Goal: Information Seeking & Learning: Learn about a topic

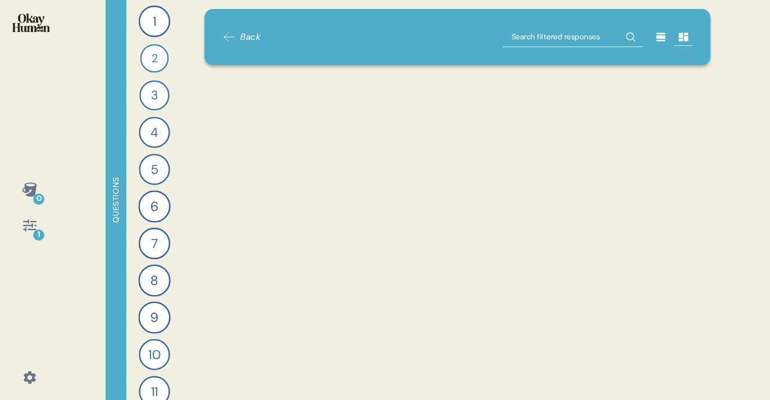
scroll to position [3942, 0]
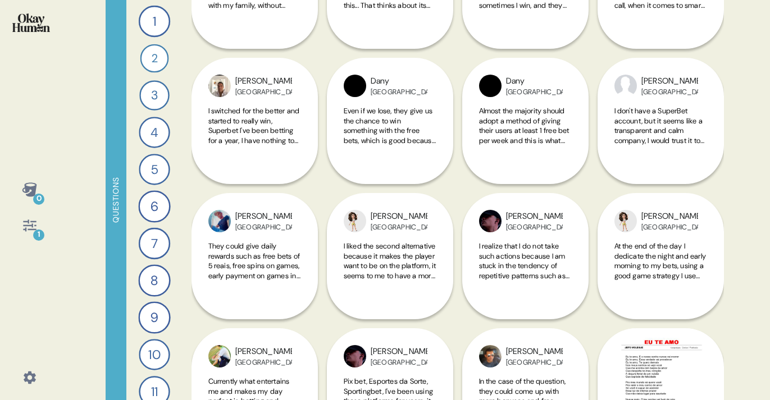
click at [28, 227] on icon at bounding box center [30, 226] width 16 height 16
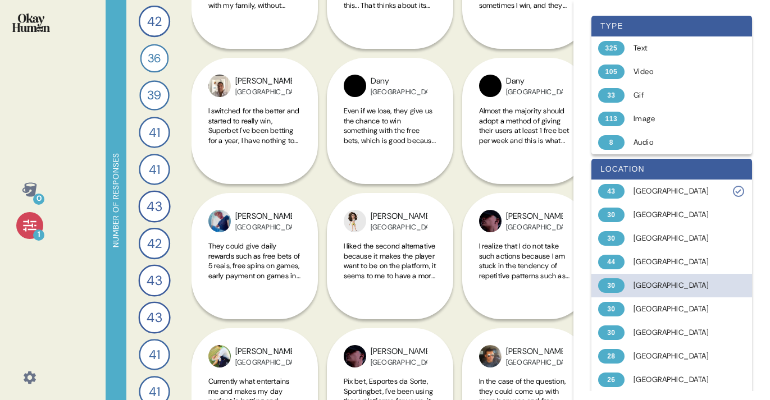
click at [646, 285] on div "[GEOGRAPHIC_DATA]" at bounding box center [678, 285] width 89 height 11
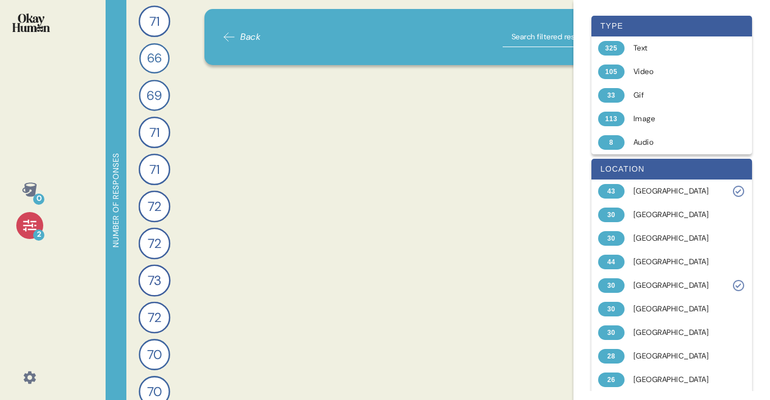
click at [53, 266] on div "0 2" at bounding box center [29, 200] width 59 height 400
click at [390, 38] on div "Back" at bounding box center [457, 37] width 470 height 20
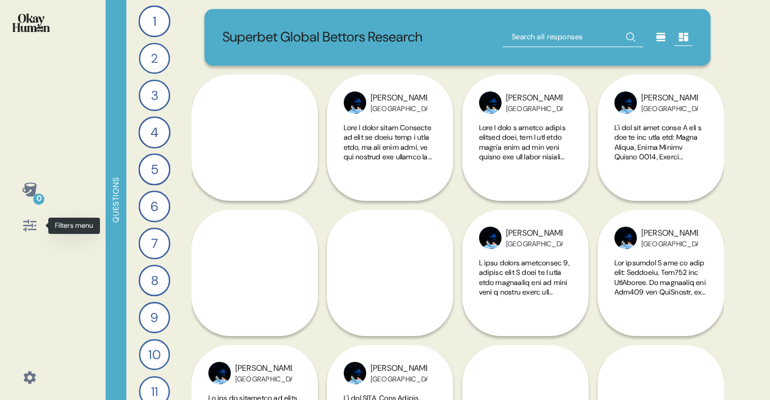
click at [30, 223] on icon at bounding box center [30, 226] width 16 height 16
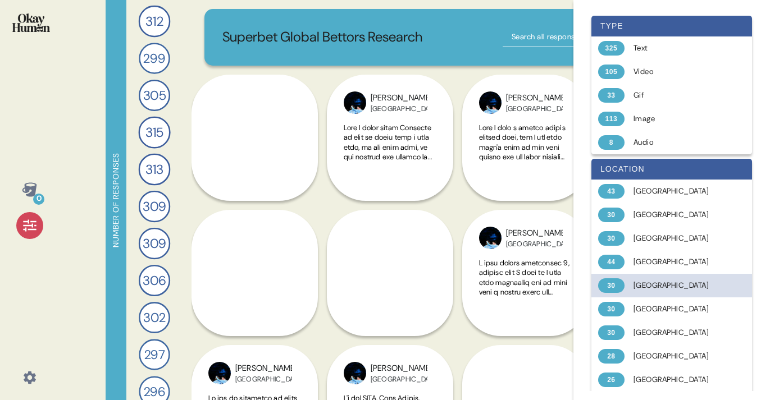
click at [656, 287] on div "[GEOGRAPHIC_DATA]" at bounding box center [678, 285] width 89 height 11
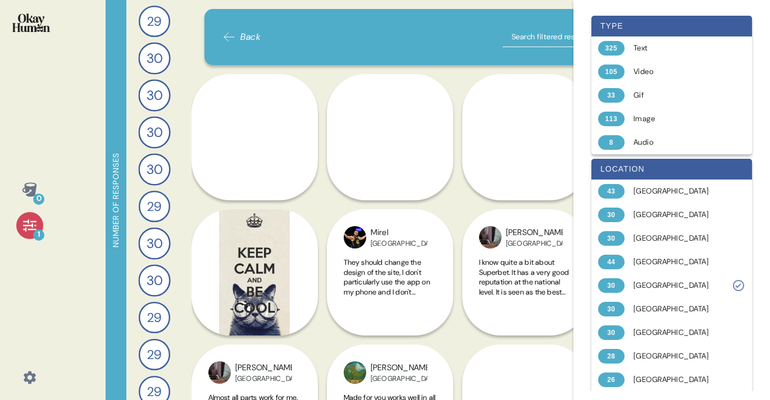
click at [72, 140] on div "0 1 Number of responses 29 Describe your perfect day of entertainment and send …" at bounding box center [385, 200] width 770 height 400
click at [441, 54] on div "Back" at bounding box center [457, 37] width 506 height 56
click at [33, 222] on icon at bounding box center [30, 226] width 16 height 16
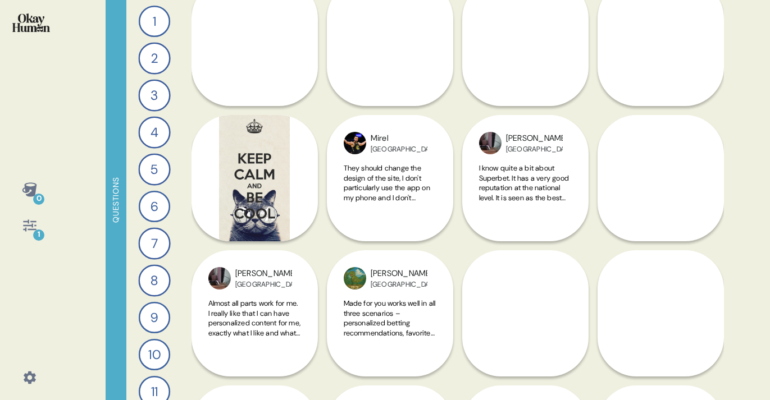
scroll to position [100, 0]
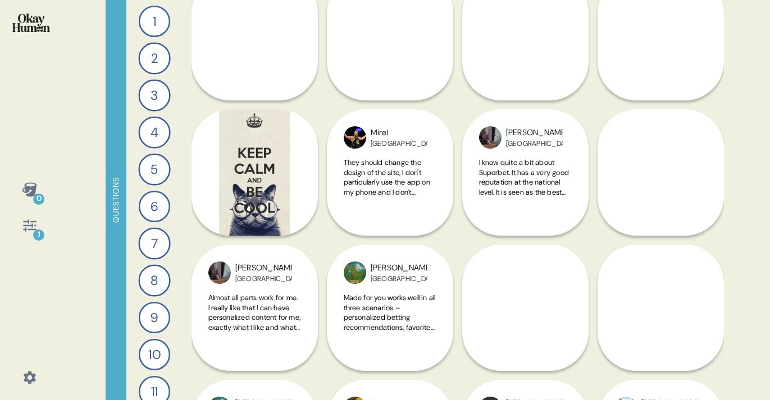
click at [28, 230] on icon at bounding box center [29, 226] width 13 height 12
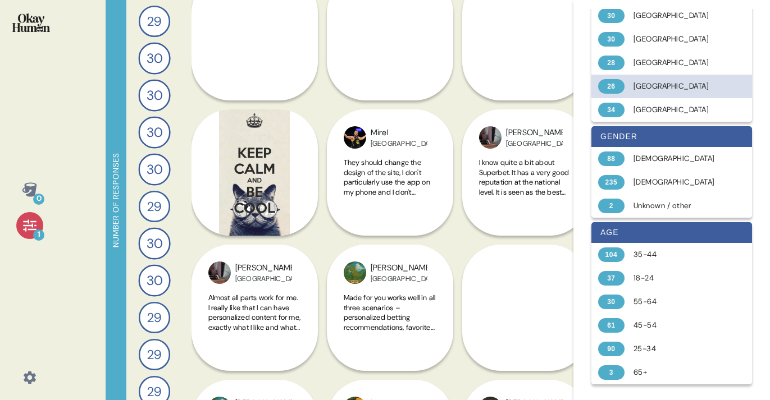
scroll to position [0, 0]
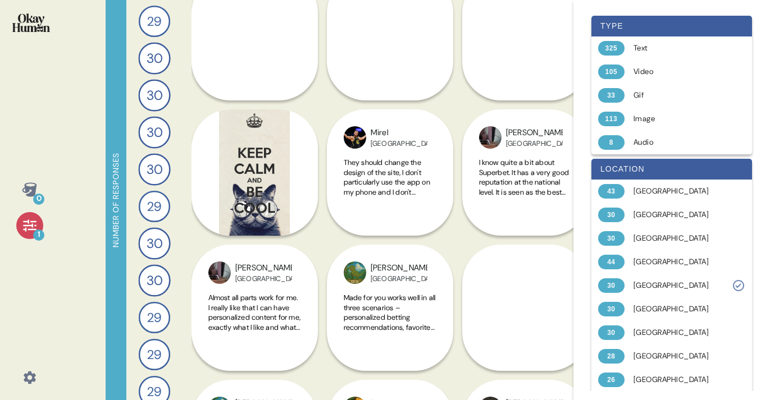
click at [31, 218] on icon at bounding box center [30, 226] width 16 height 16
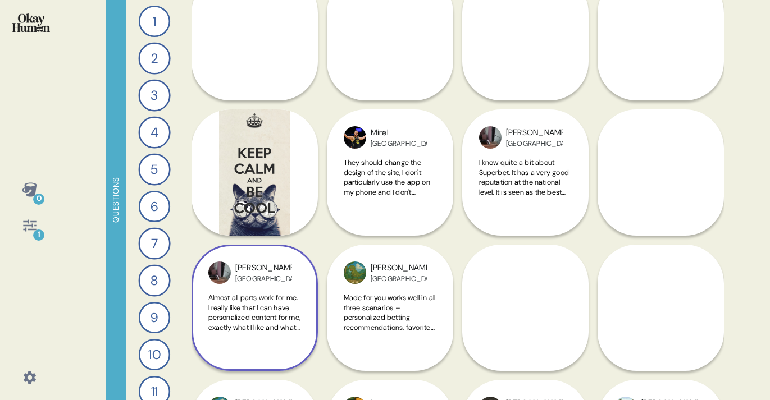
click at [259, 315] on span "Almost all parts work for me. I really like that I can have personalized conten…" at bounding box center [254, 396] width 93 height 207
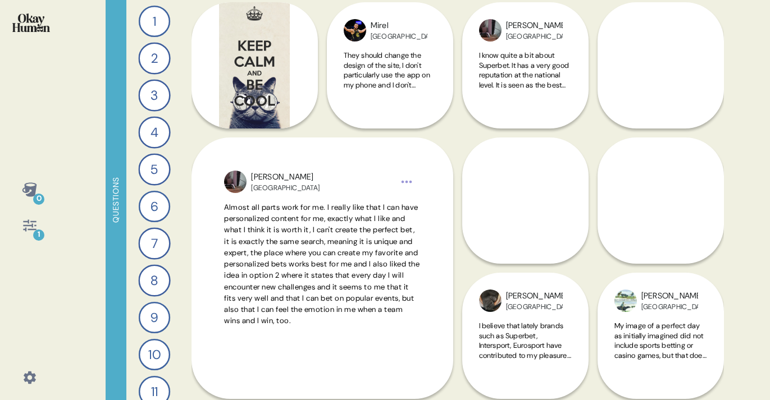
scroll to position [240, 0]
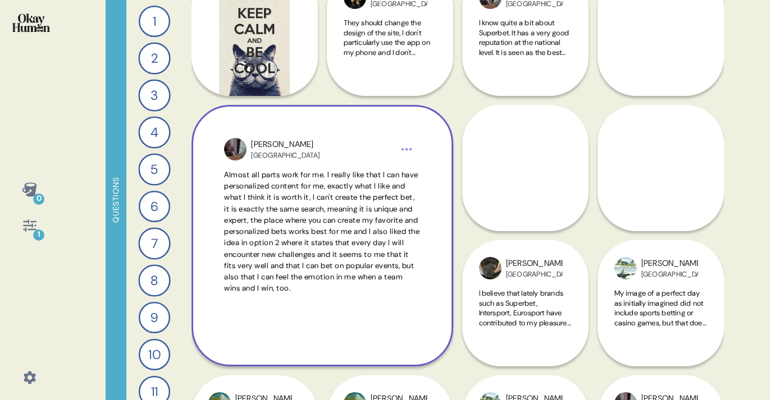
click at [405, 151] on html "0 1 Questions 1 Describe your perfect day of entertainment and send me a piece …" at bounding box center [385, 200] width 770 height 400
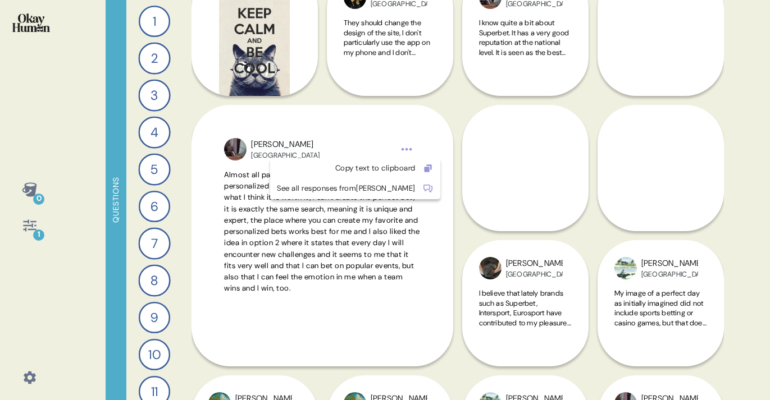
click at [341, 134] on html "0 1 Questions 1 Describe your perfect day of entertainment and send me a piece …" at bounding box center [385, 200] width 770 height 400
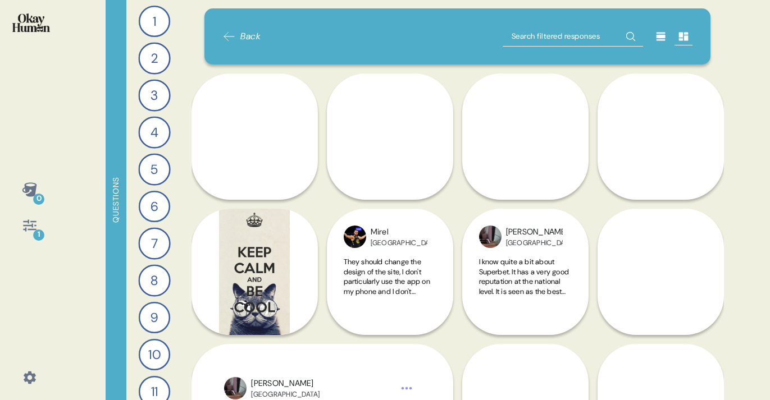
scroll to position [0, 0]
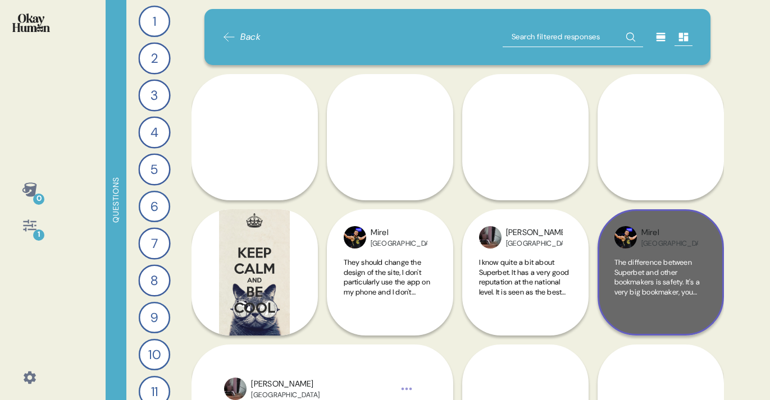
click at [651, 275] on span "The difference between Superbet and other bookmakers is safety. It's a very big…" at bounding box center [660, 371] width 93 height 226
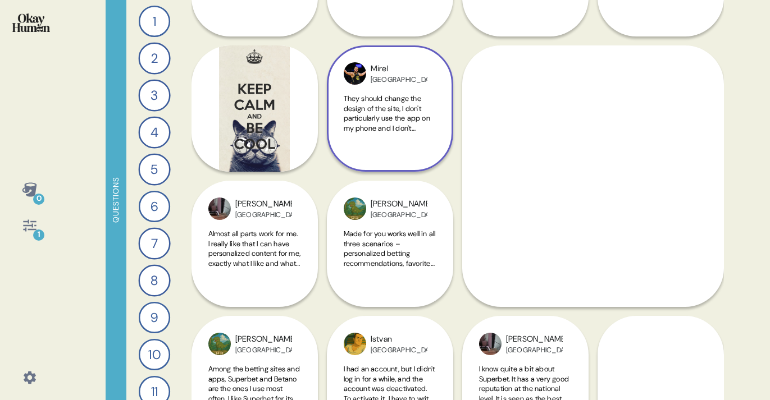
scroll to position [165, 0]
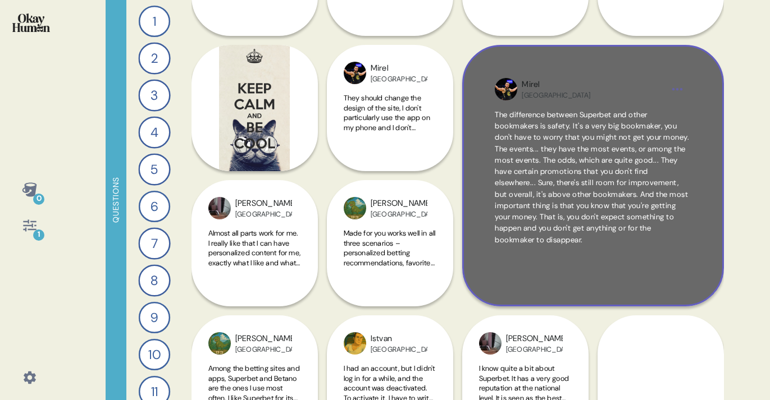
click at [635, 201] on span "The difference between Superbet and other bookmakers is safety. It's a very big…" at bounding box center [592, 178] width 195 height 136
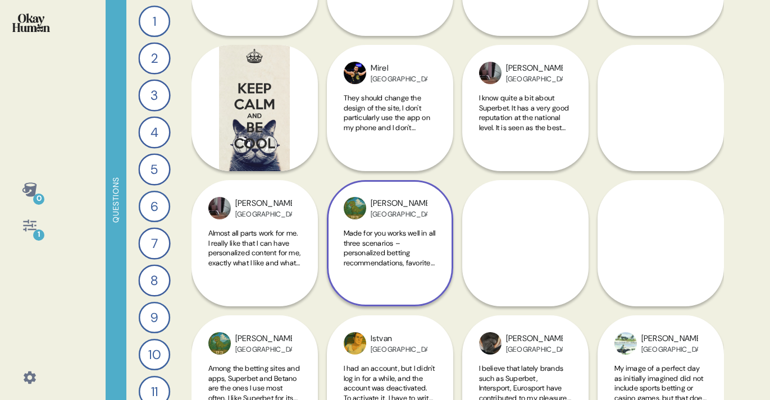
click at [383, 247] on span "Made for you works well in all three scenarios – personalized betting recommend…" at bounding box center [390, 332] width 92 height 207
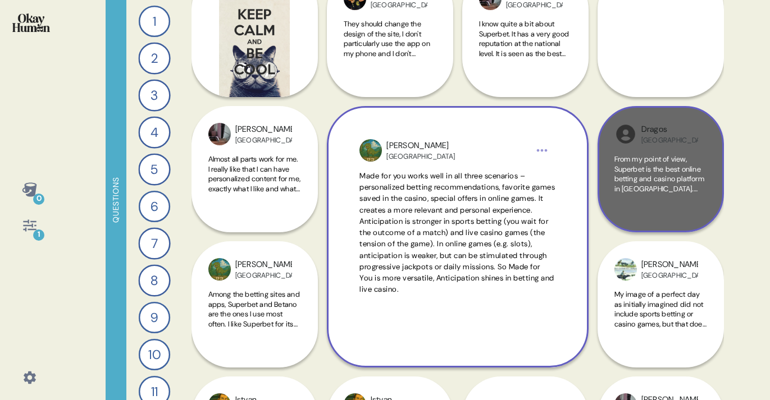
scroll to position [243, 0]
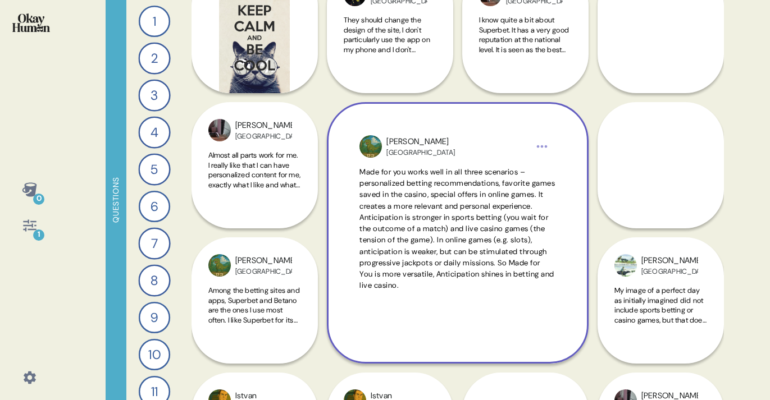
click at [653, 185] on span "From my point of view, Superbet is the best online betting and casino platform …" at bounding box center [659, 254] width 91 height 207
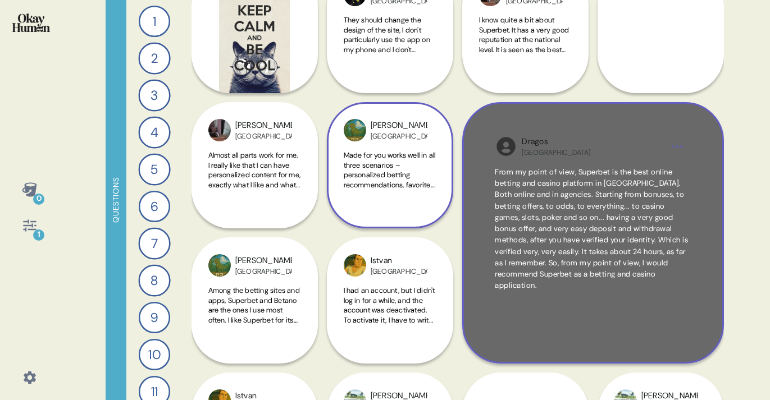
click at [581, 220] on span "From my point of view, Superbet is the best online betting and casino platform …" at bounding box center [591, 229] width 193 height 124
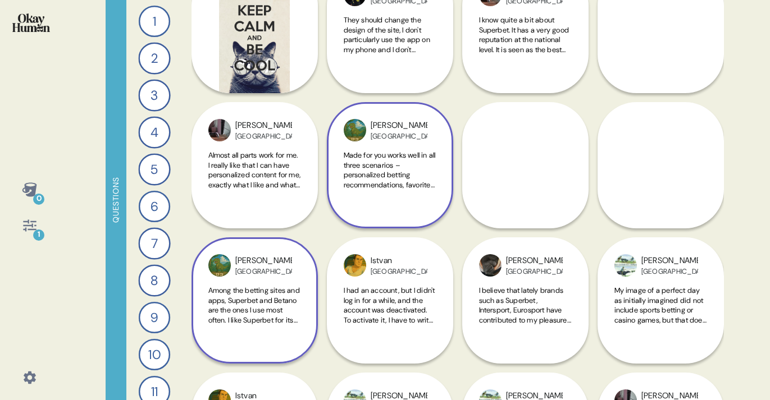
click at [238, 304] on span "Among the betting sites and apps, Superbet and Betano are the ones I use most o…" at bounding box center [254, 379] width 92 height 187
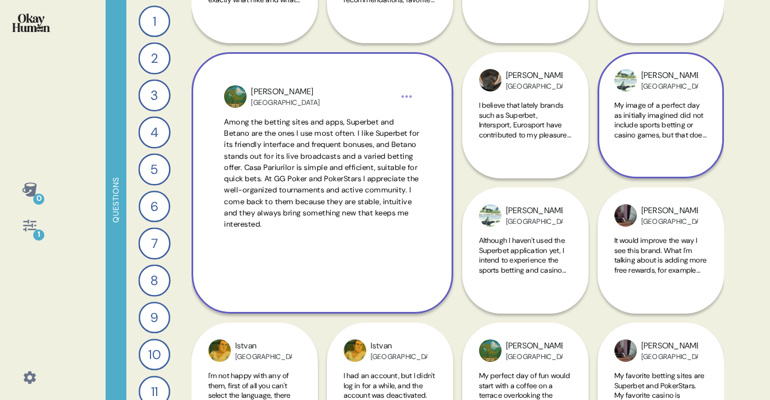
scroll to position [435, 0]
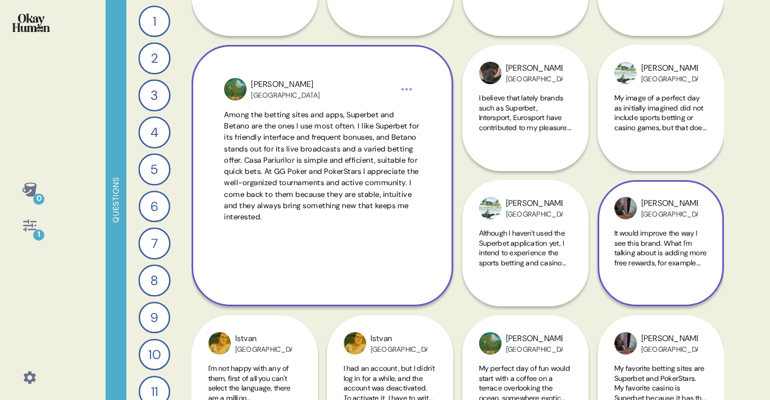
click at [670, 247] on span "It would improve the way I see this brand. What I'm talking about is adding mor…" at bounding box center [660, 317] width 93 height 177
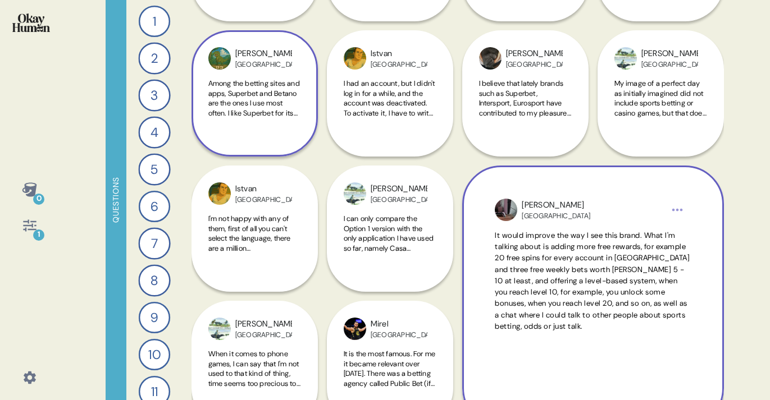
scroll to position [456, 0]
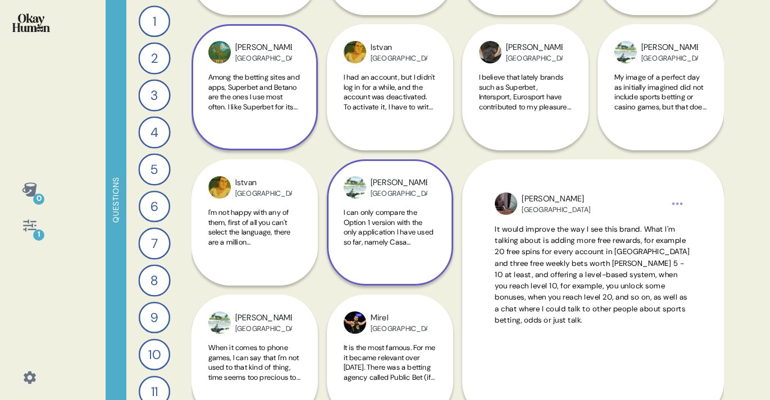
click at [395, 234] on span "I can only compare the Option 1 version with the only application I have used s…" at bounding box center [390, 296] width 92 height 177
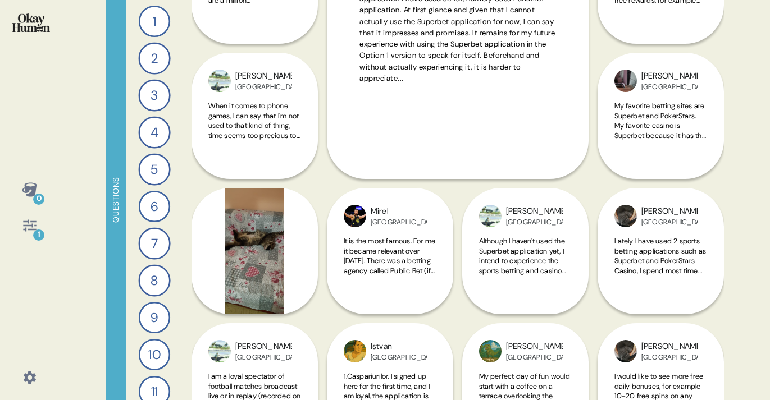
scroll to position [700, 0]
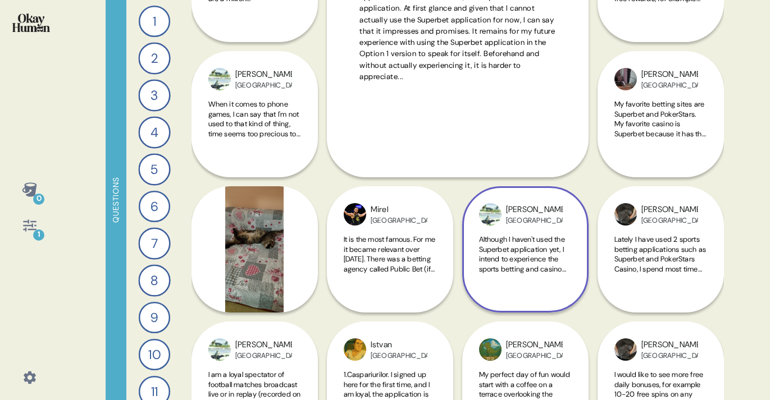
click at [517, 254] on span "Although I haven't used the Superbet application yet, I intend to experience th…" at bounding box center [525, 313] width 92 height 157
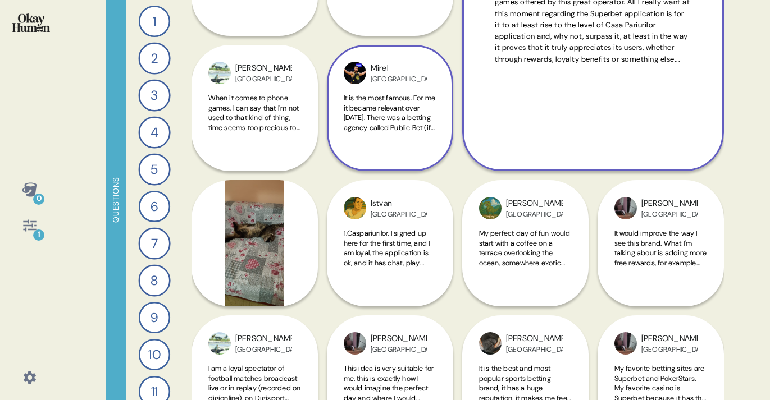
scroll to position [710, 0]
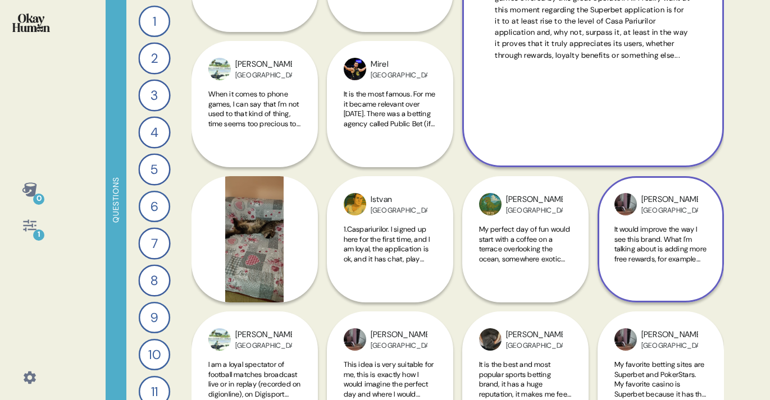
click at [676, 239] on span "It would improve the way I see this brand. What I'm talking about is adding mor…" at bounding box center [660, 313] width 93 height 177
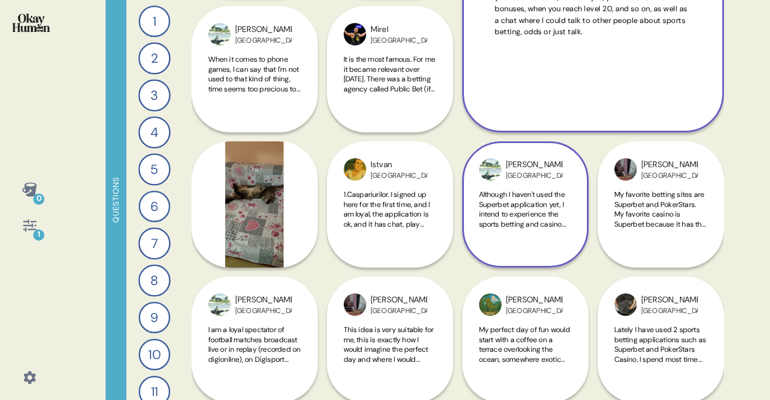
scroll to position [750, 0]
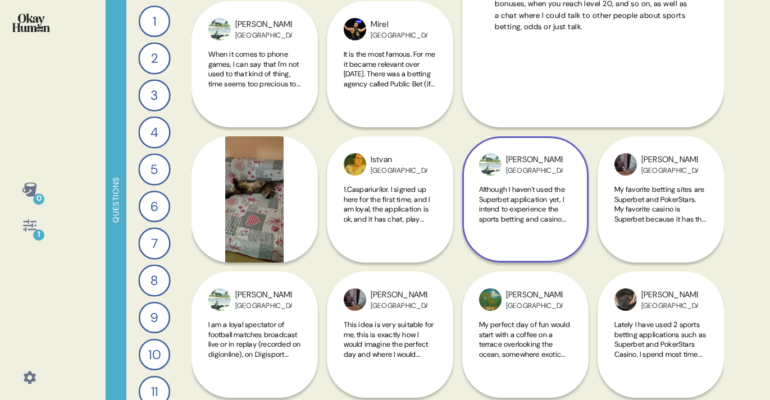
click at [513, 200] on span "Although I haven't used the Superbet application yet, I intend to experience th…" at bounding box center [525, 263] width 92 height 157
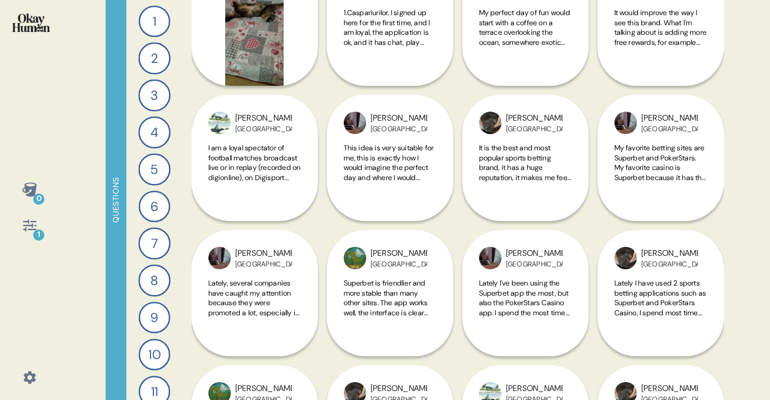
scroll to position [927, 0]
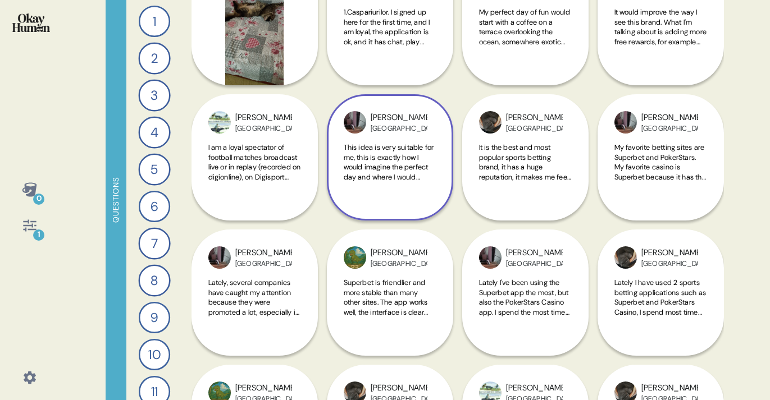
click at [399, 166] on span "This idea is very suitable for me, this is exactly how I would imagine the perf…" at bounding box center [389, 217] width 91 height 148
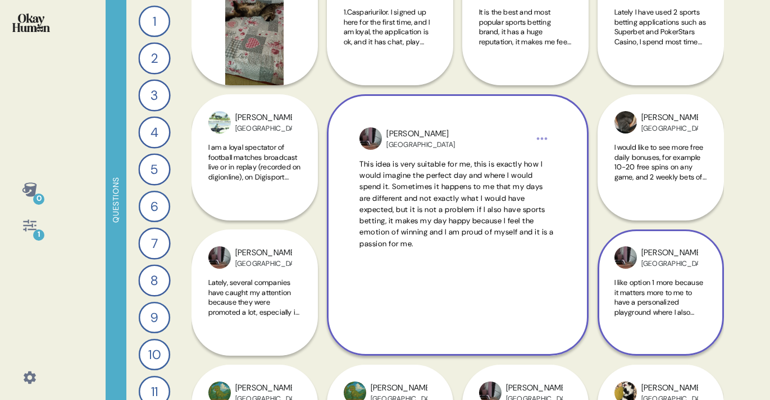
click at [685, 293] on span "I like option 1 more because it matters more to me to have a personalized playg…" at bounding box center [659, 347] width 90 height 138
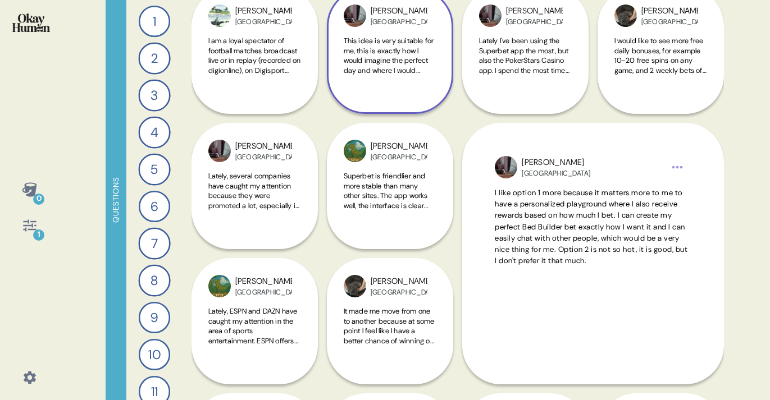
scroll to position [1036, 0]
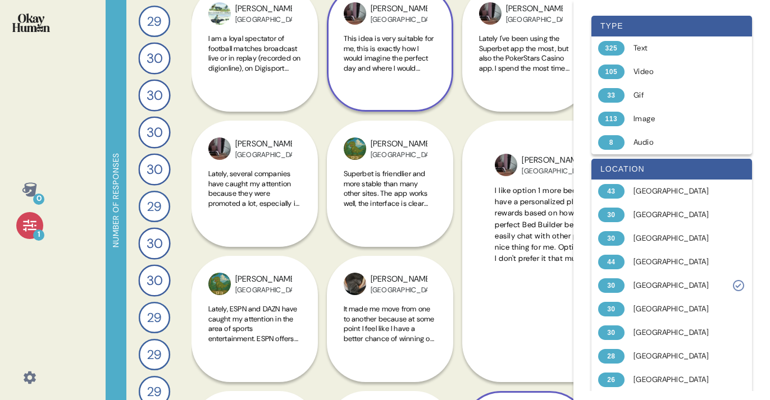
click at [464, 122] on div "Dumitru Romania I tend to bet not very often, only monthly, for budget reasons,…" at bounding box center [525, 319] width 126 height 397
click at [29, 231] on icon at bounding box center [30, 226] width 16 height 16
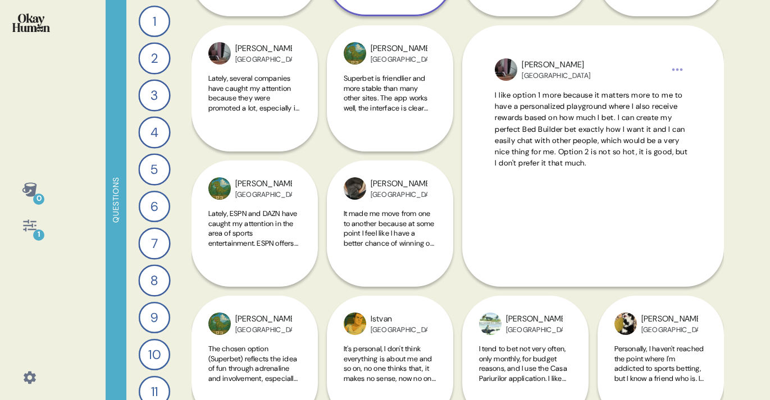
scroll to position [1146, 0]
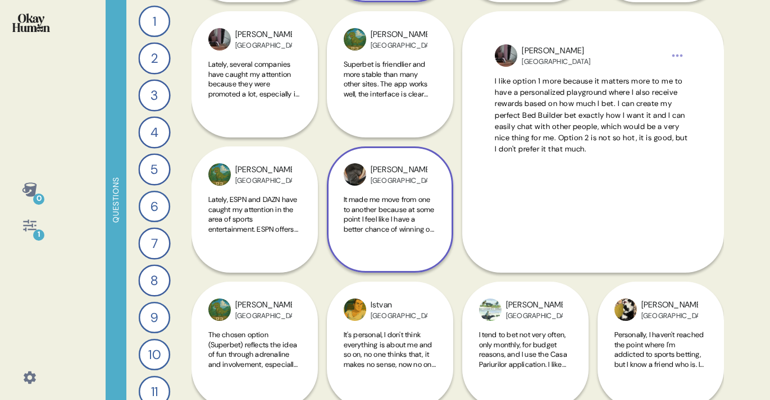
click at [384, 213] on span "It made me move from one to another because at some point I feel like I have a …" at bounding box center [390, 264] width 93 height 138
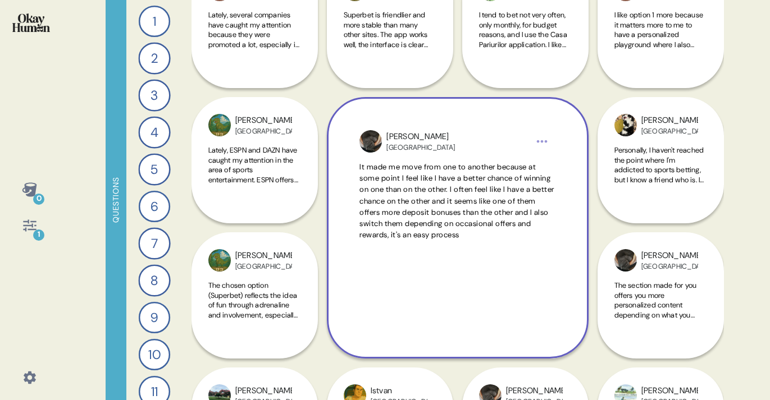
scroll to position [1196, 0]
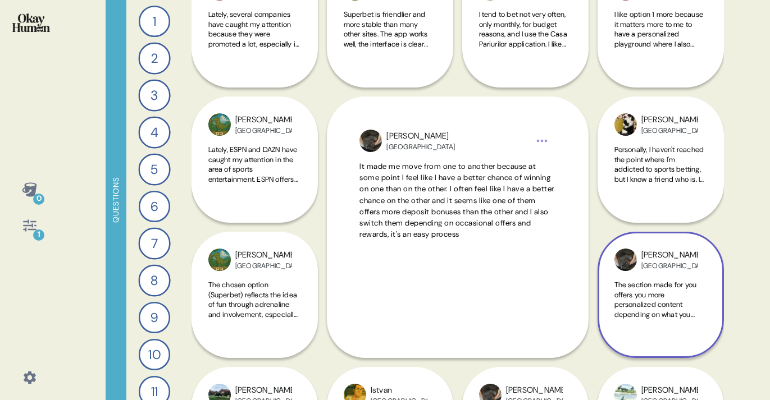
click at [668, 316] on span "The section made for you offers you more personalized content depending on what…" at bounding box center [658, 349] width 89 height 138
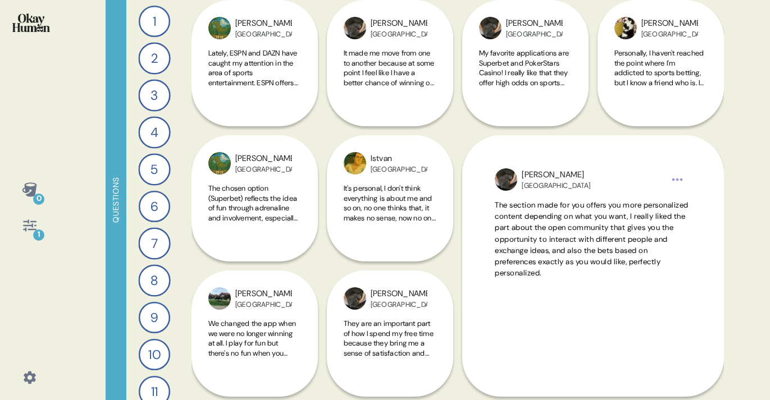
scroll to position [1298, 0]
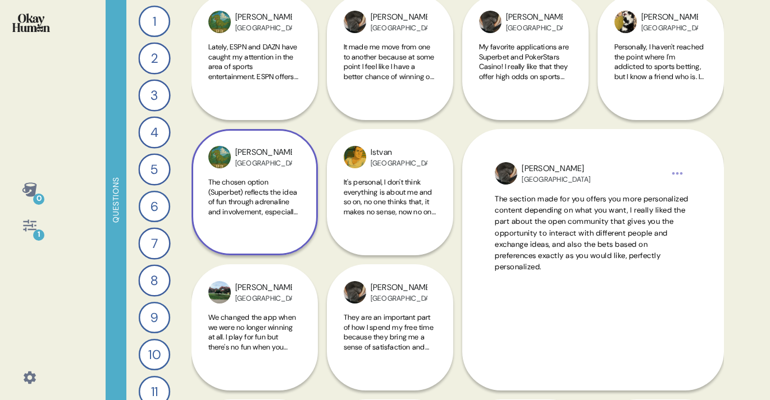
click at [247, 198] on span "The chosen option (Superbet) reflects the idea of fun through adrenaline and in…" at bounding box center [253, 236] width 90 height 118
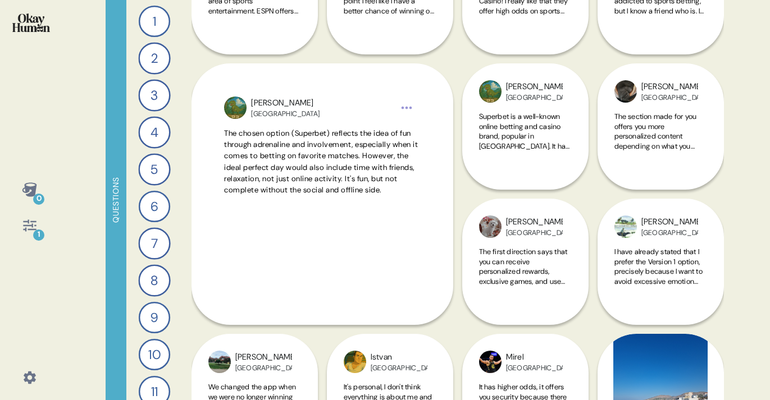
scroll to position [1365, 0]
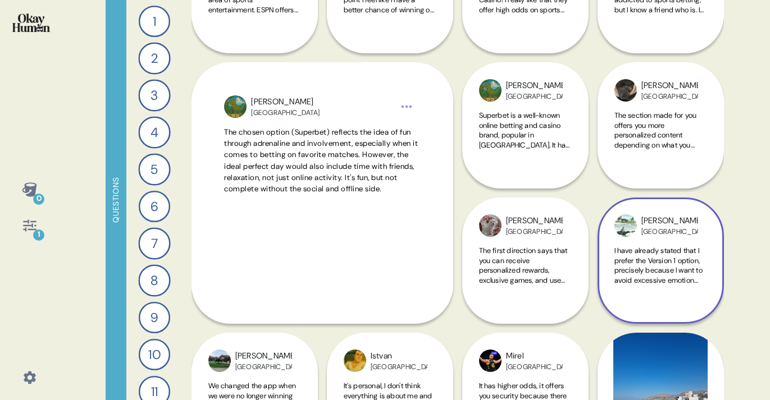
click at [661, 261] on span "I have already stated that I prefer the Version 1 option, precisely because I w…" at bounding box center [659, 300] width 90 height 108
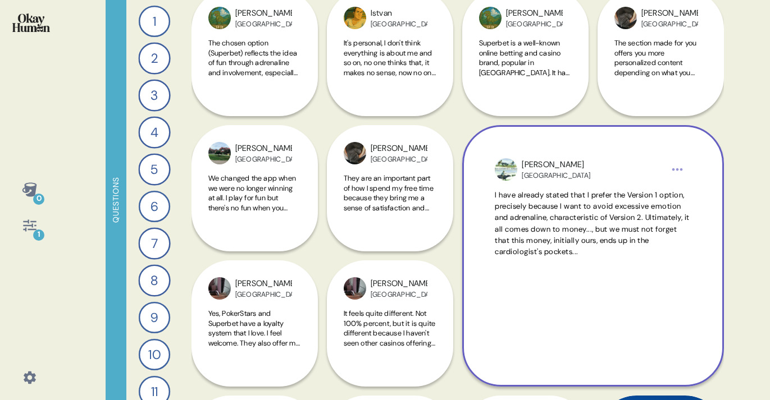
scroll to position [1440, 0]
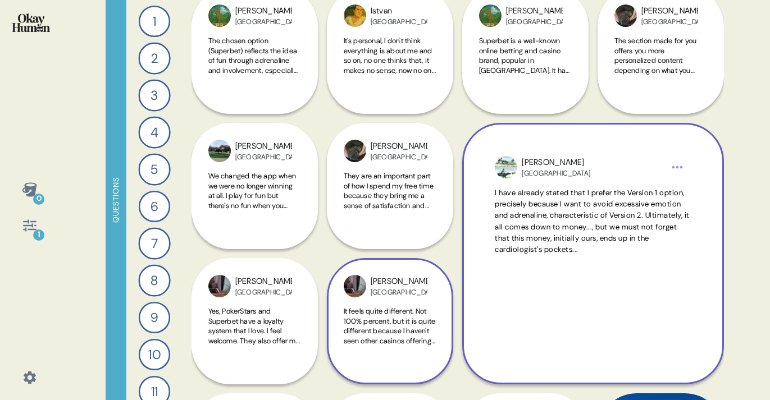
click at [375, 319] on span "It feels quite different. Not 100% percent, but it is quite different because I…" at bounding box center [390, 361] width 92 height 108
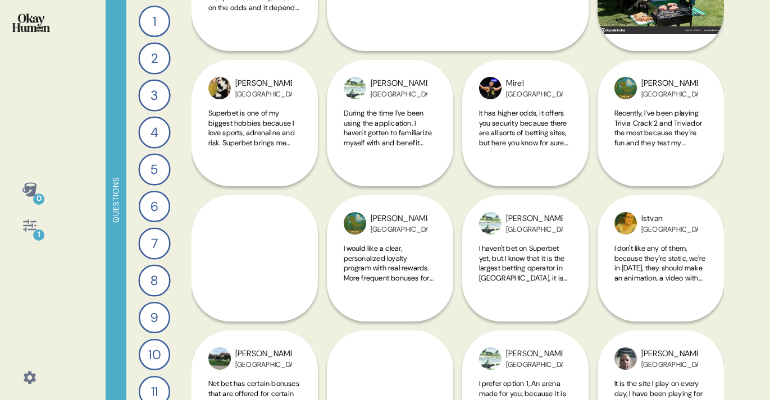
scroll to position [1929, 0]
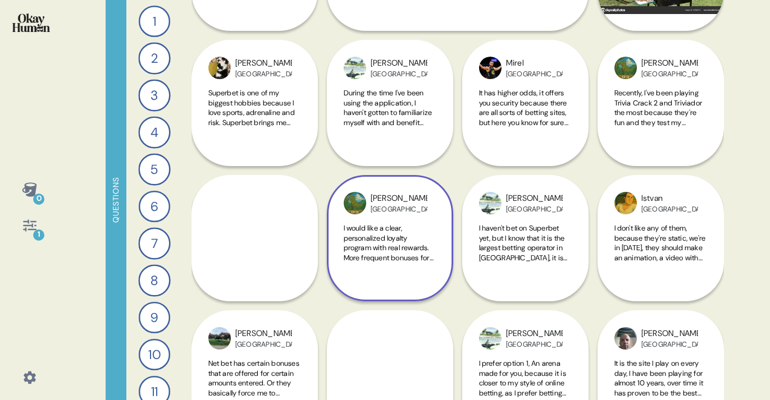
click at [380, 239] on span "I would like a clear, personalized loyalty program with real rewards. More freq…" at bounding box center [390, 278] width 92 height 108
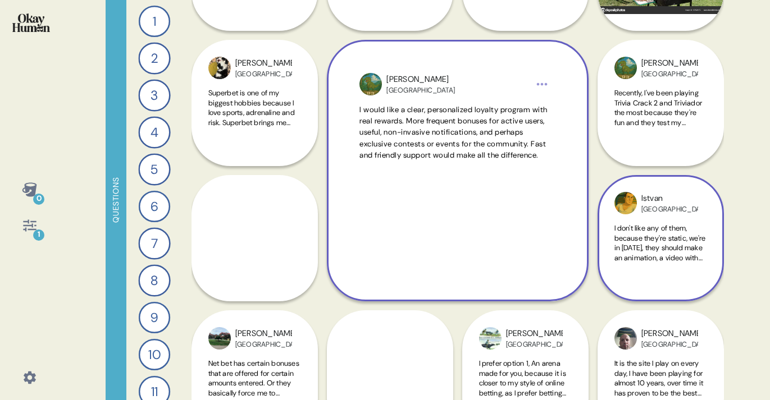
click at [668, 248] on span "I don't like any of them, because they're static, we're in [DATE], they should …" at bounding box center [660, 268] width 92 height 88
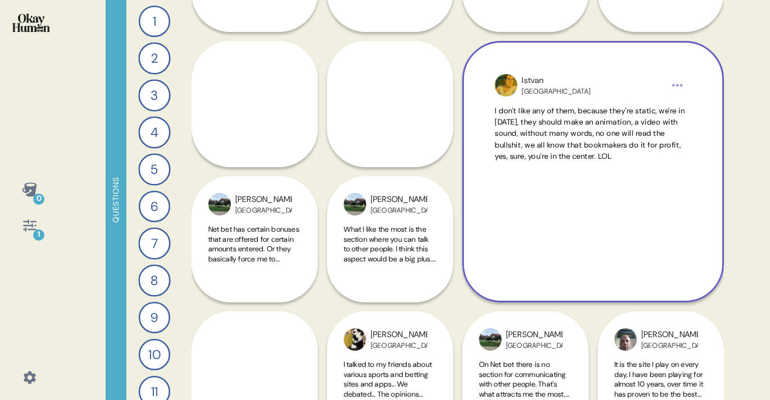
scroll to position [2072, 0]
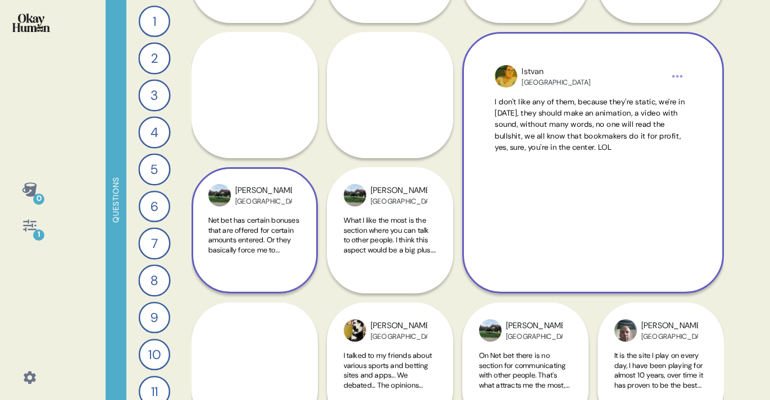
click at [242, 240] on span "Net bet has certain bonuses that are offered for certain amounts entered. Or th…" at bounding box center [253, 265] width 91 height 98
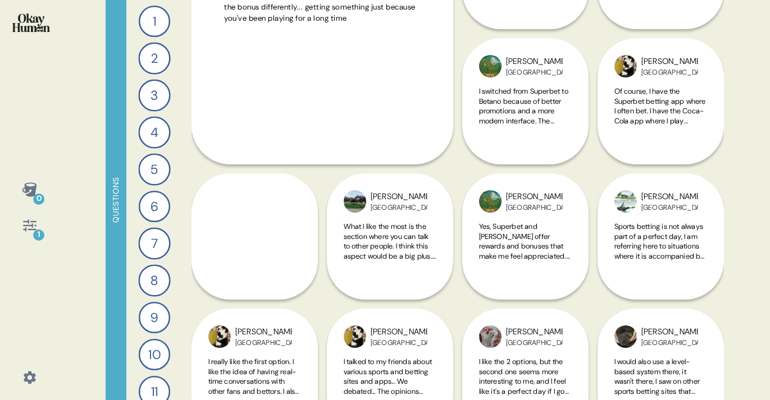
scroll to position [2353, 0]
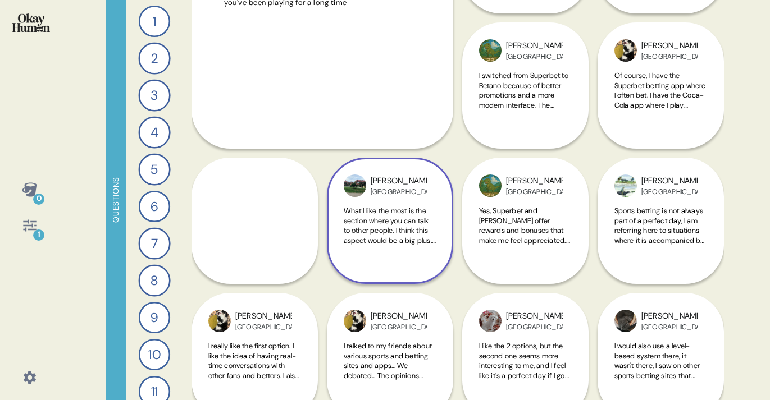
click at [380, 225] on span "What I like the most is the section where you can talk to other people. I think…" at bounding box center [390, 250] width 92 height 88
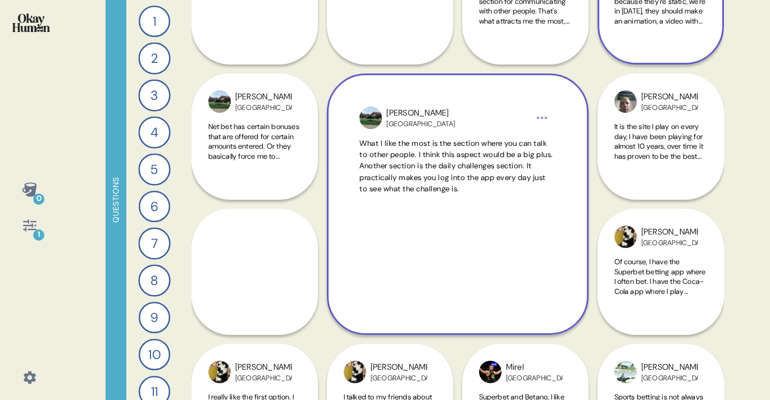
scroll to position [2165, 0]
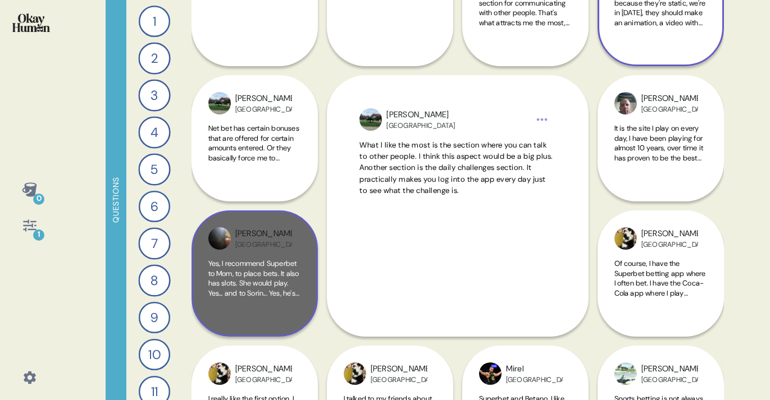
click at [249, 282] on span "Yes, I recommend Superbet to Mom, to place bets. It also has slots. She would p…" at bounding box center [253, 303] width 91 height 88
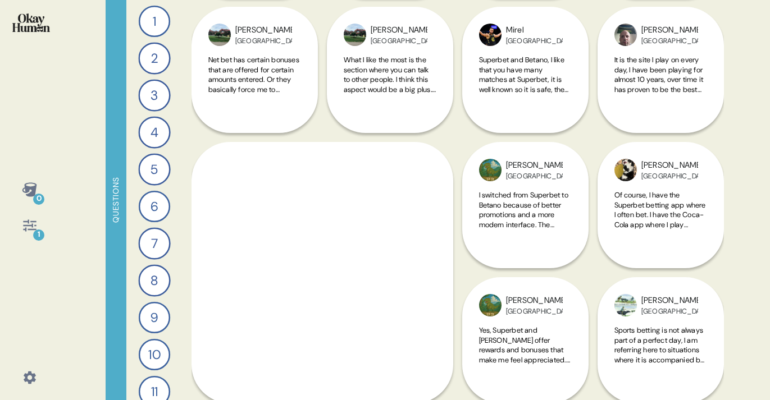
scroll to position [2261, 0]
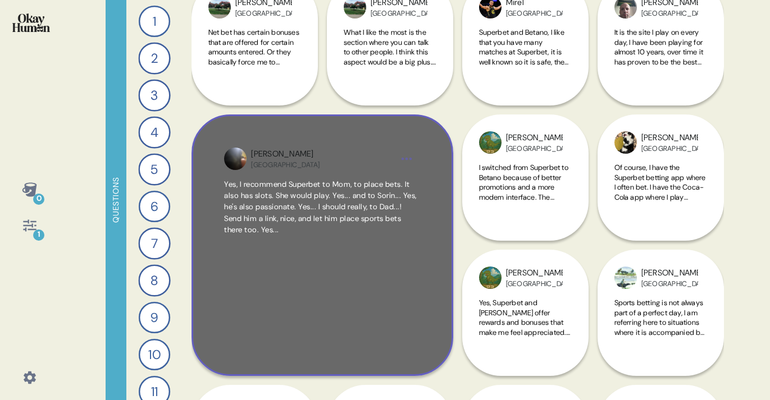
click at [325, 276] on div "Yes, I recommend Superbet to Mom, to place bets. It also has slots. She would p…" at bounding box center [321, 261] width 195 height 164
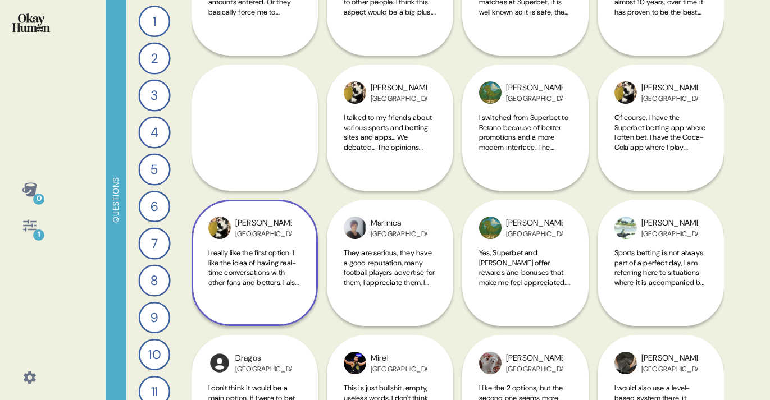
click at [261, 277] on span "I really like the first option. I like the idea of having real-time conversatio…" at bounding box center [253, 292] width 91 height 88
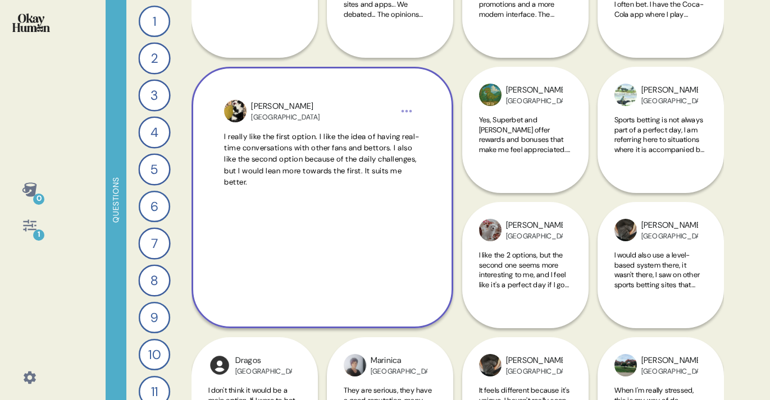
scroll to position [2446, 0]
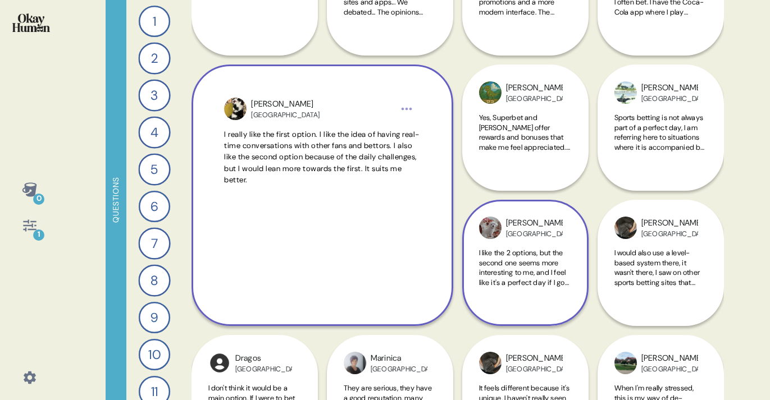
click at [538, 277] on span "I like the 2 options, but the second one seems more interesting to me, and I fe…" at bounding box center [524, 287] width 90 height 79
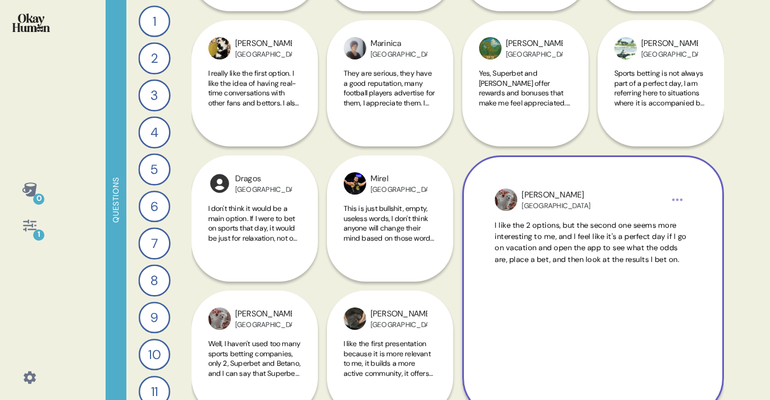
scroll to position [2511, 0]
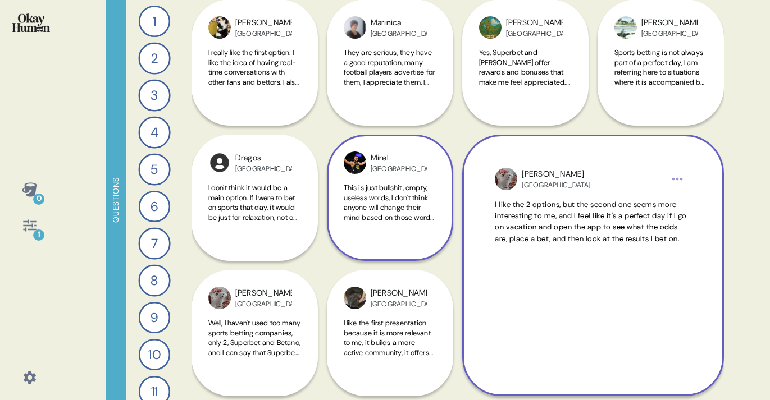
click at [388, 204] on span "This is just bullshit, empty, useless words, I don't think anyone will change t…" at bounding box center [390, 227] width 92 height 88
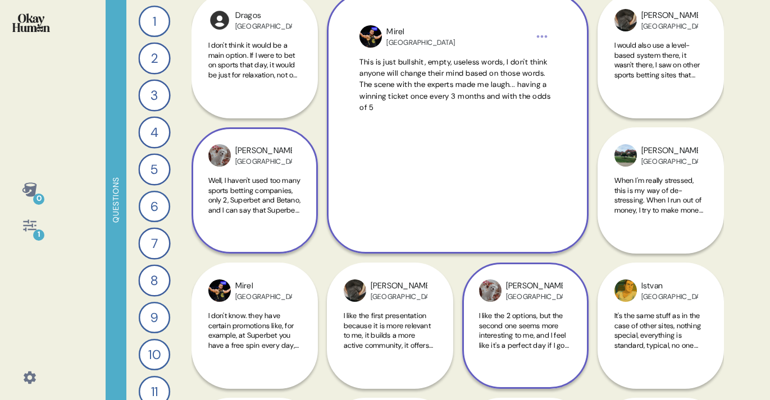
scroll to position [2684, 0]
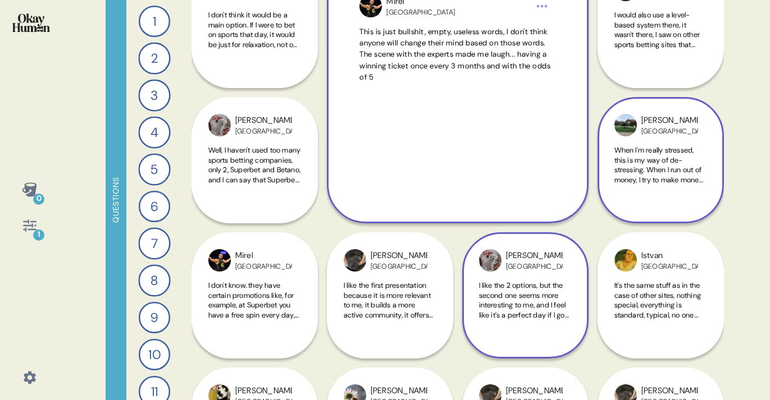
click at [641, 165] on span "When I'm really stressed, this is my way of de-stressing. When I run out of mon…" at bounding box center [659, 184] width 90 height 79
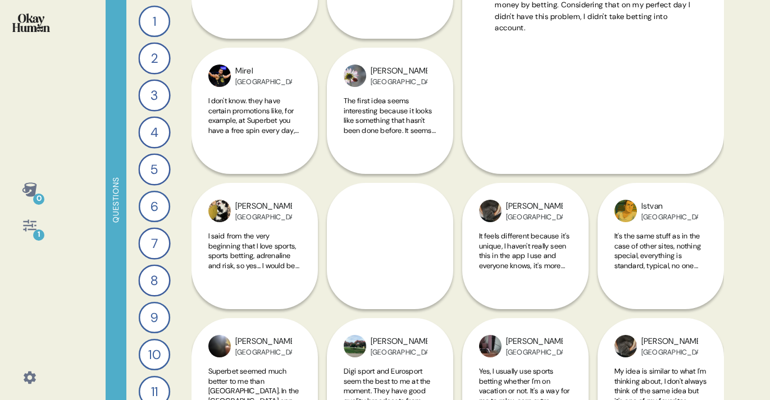
scroll to position [2888, 0]
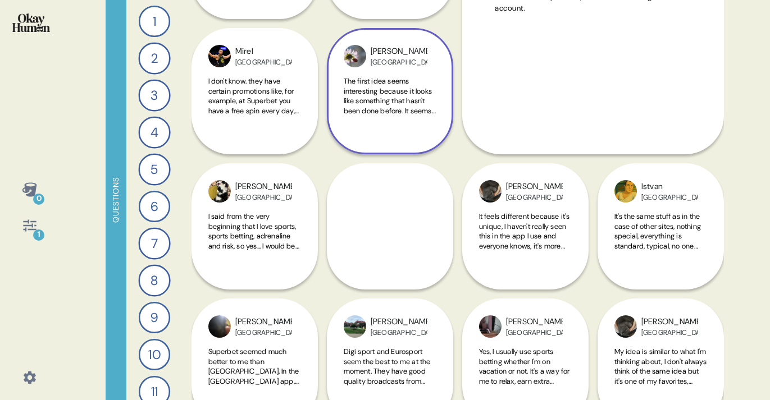
click at [394, 92] on span "The first idea seems interesting because it looks like something that hasn't be…" at bounding box center [390, 115] width 92 height 79
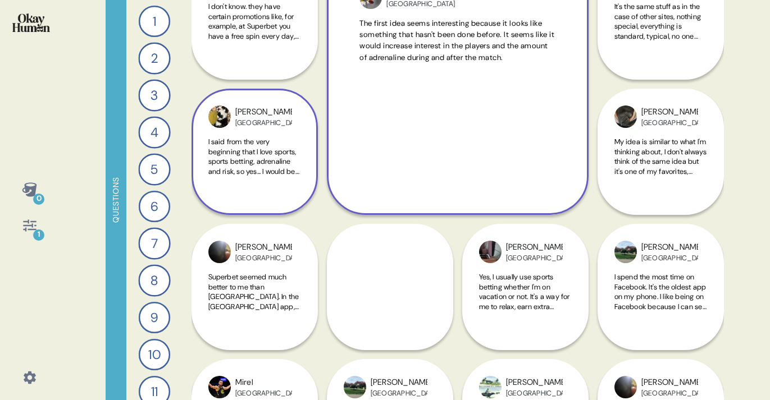
scroll to position [2964, 0]
click at [256, 167] on span "I said from the very beginning that I love sports, sports betting, adrenaline a…" at bounding box center [253, 175] width 91 height 79
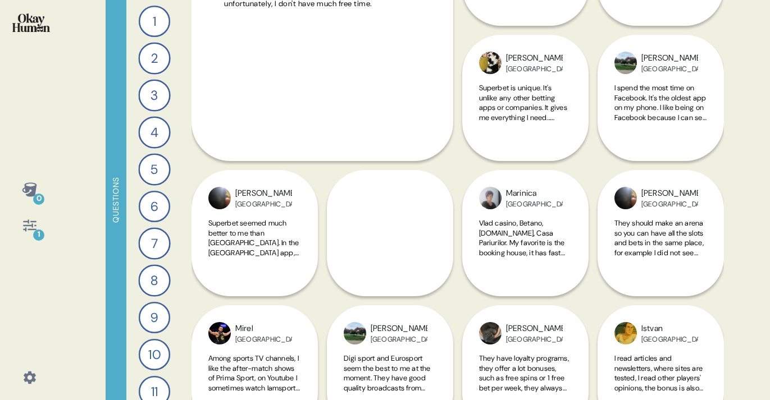
scroll to position [3177, 0]
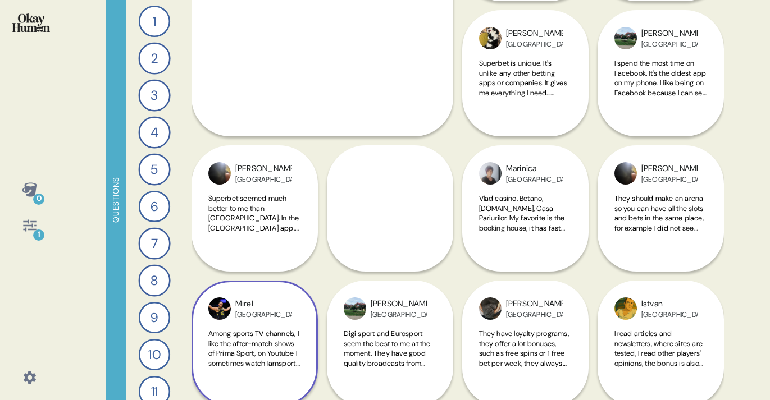
click at [249, 213] on div "Mirel Romania Among sports TV channels, I like the after-match shows of Prima S…" at bounding box center [255, 276] width 126 height 262
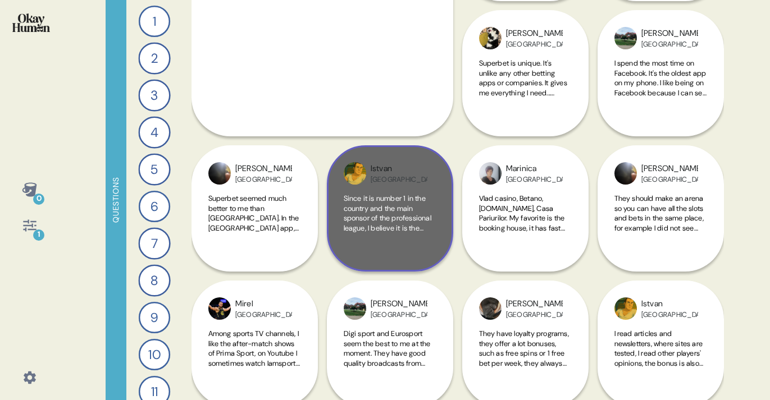
click at [389, 209] on span "Since it is number 1 in the country and the main sponsor of the professional le…" at bounding box center [388, 238] width 88 height 88
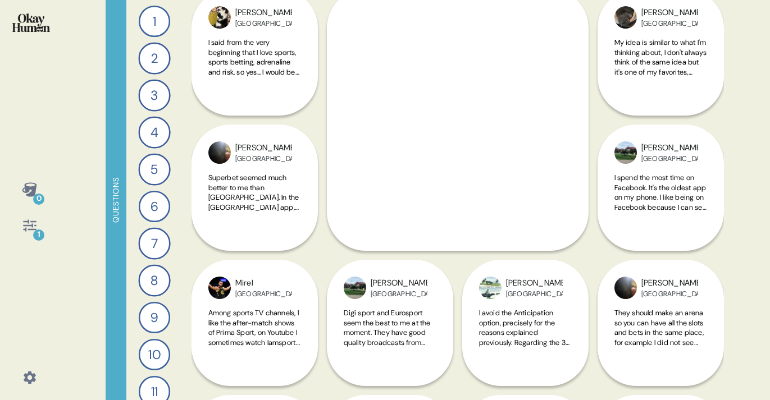
scroll to position [2971, 0]
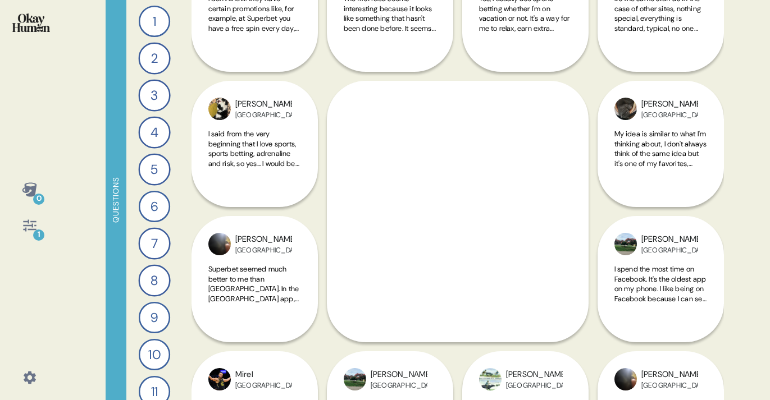
click at [727, 177] on div "0 1 Questions 1 Describe your perfect day of entertainment and send me a piece …" at bounding box center [385, 200] width 770 height 400
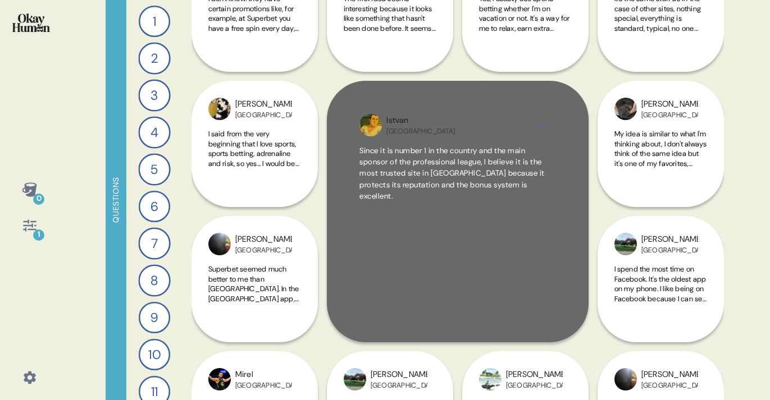
click at [459, 206] on div "Since it is number 1 in the country and the main sponsor of the professional le…" at bounding box center [456, 227] width 195 height 164
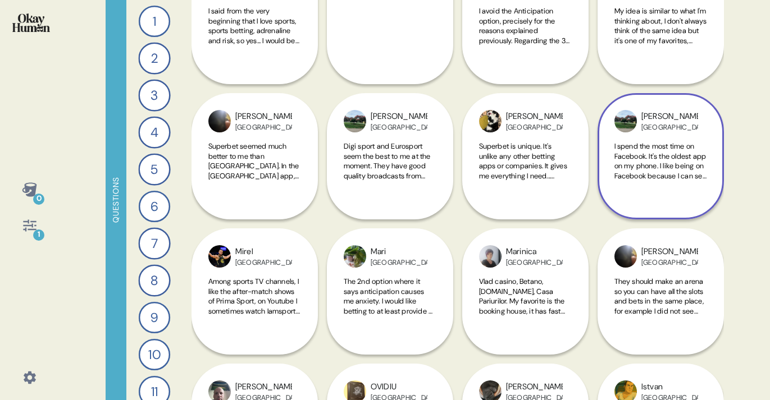
scroll to position [3096, 0]
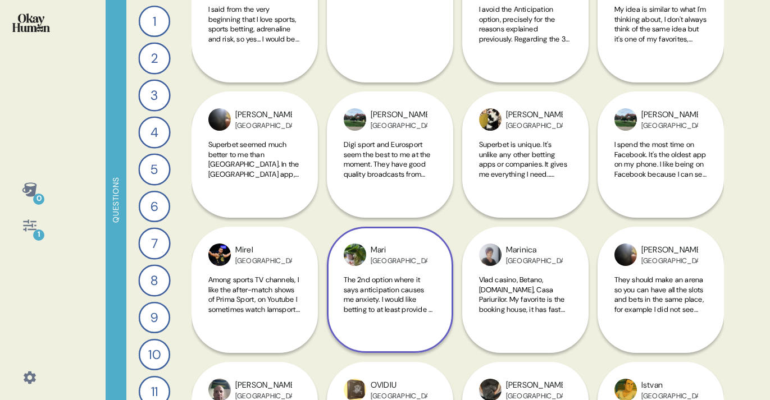
click at [412, 305] on span "The 2nd option where it says anticipation causes me anxiety. I would like betti…" at bounding box center [388, 314] width 89 height 79
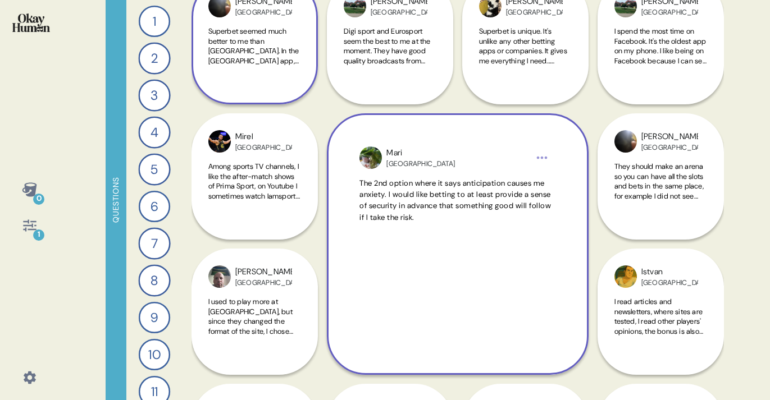
scroll to position [3213, 0]
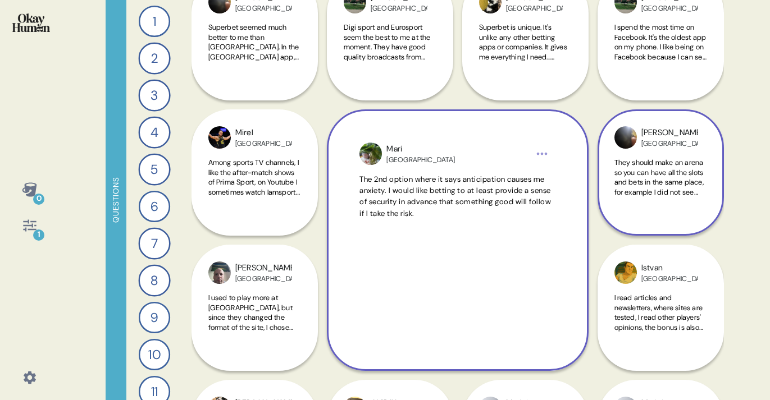
click at [649, 180] on span "They should make an arena so you can have all the slots and bets in the same pl…" at bounding box center [660, 192] width 92 height 69
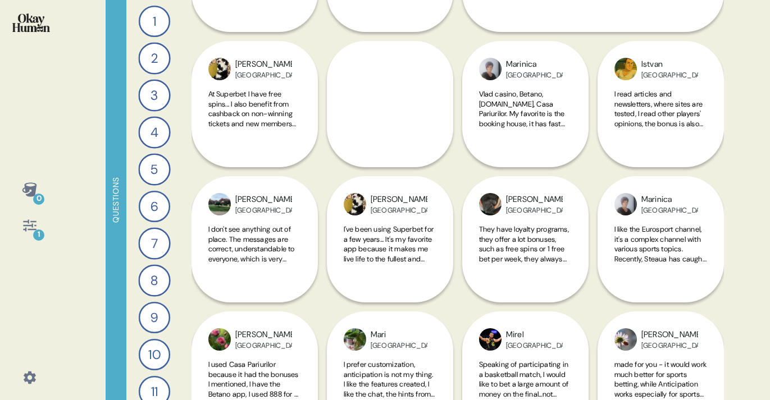
scroll to position [3553, 0]
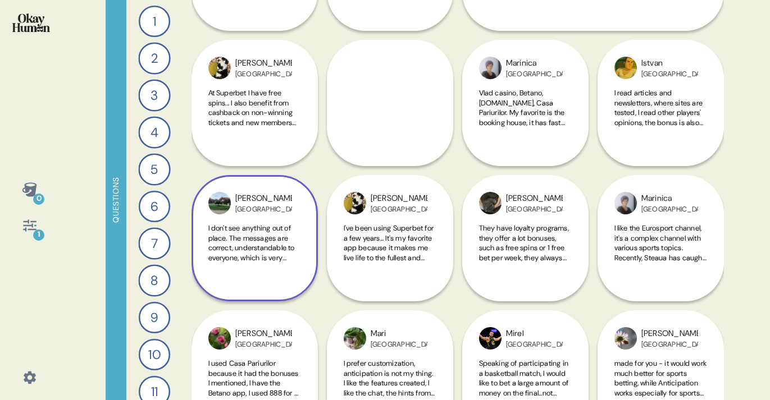
click at [254, 239] on span "I don't see anything out of place. The messages are correct, understandable to …" at bounding box center [253, 258] width 90 height 69
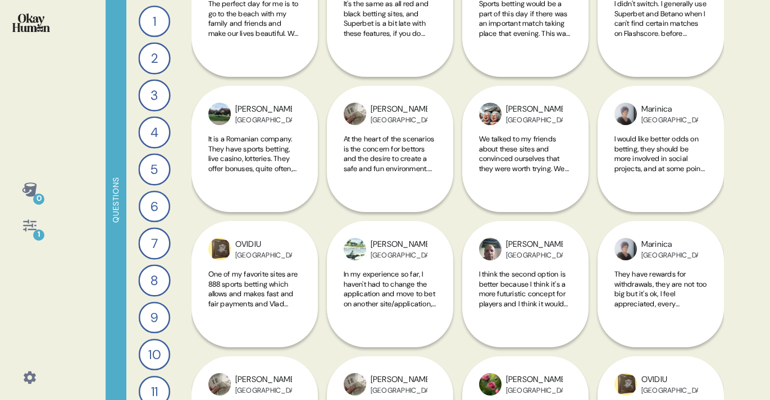
scroll to position [4325, 0]
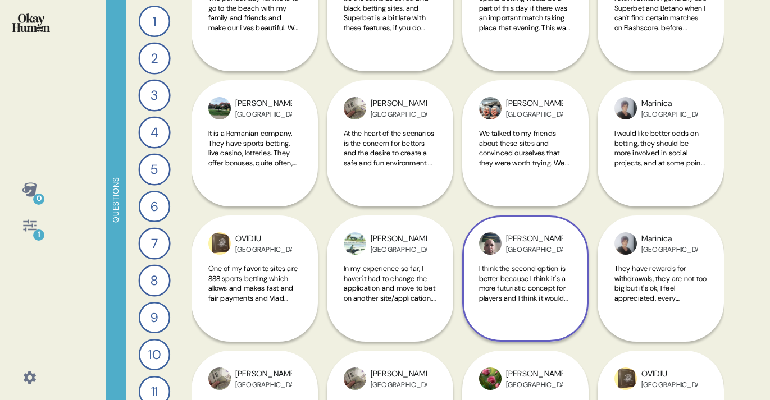
click at [514, 286] on span "I think the second option is better because I think it's a more futuristic conc…" at bounding box center [523, 293] width 89 height 59
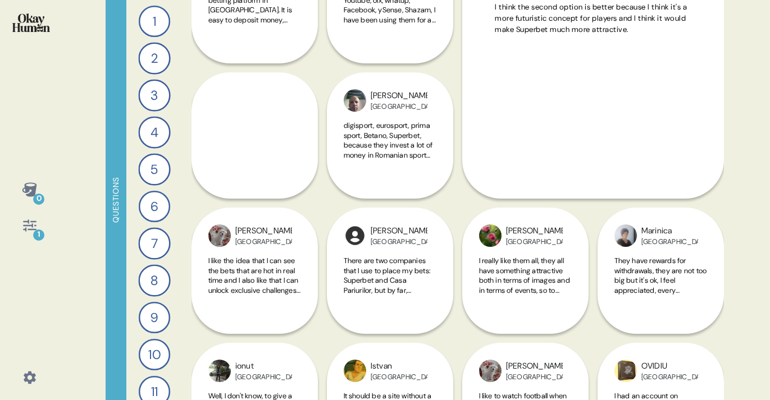
scroll to position [4604, 0]
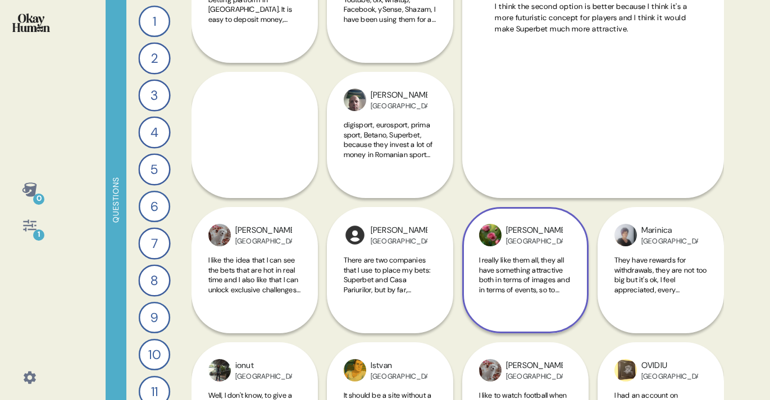
click at [496, 285] on span "I really like them all, they all have something attractive both in terms of ima…" at bounding box center [524, 285] width 91 height 59
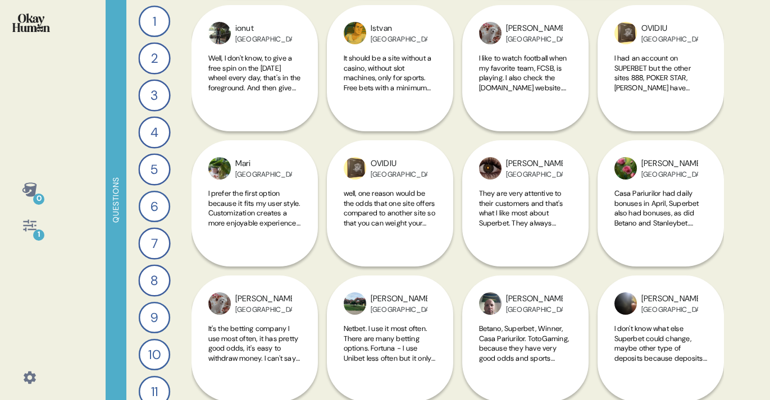
scroll to position [4949, 0]
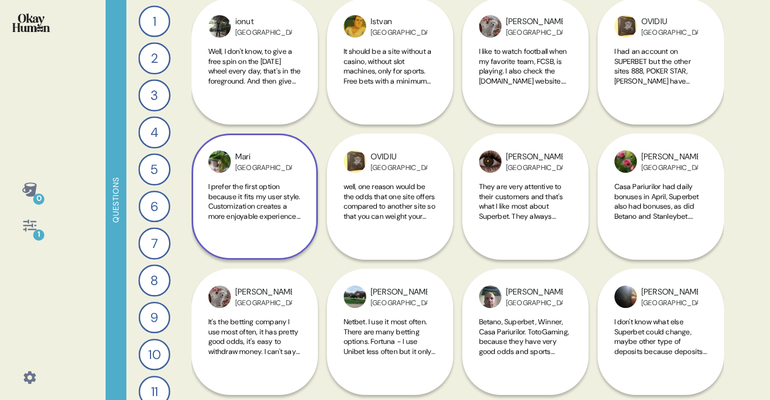
click at [243, 197] on span "I prefer the first option because it fits my user style. Customization creates …" at bounding box center [254, 211] width 92 height 59
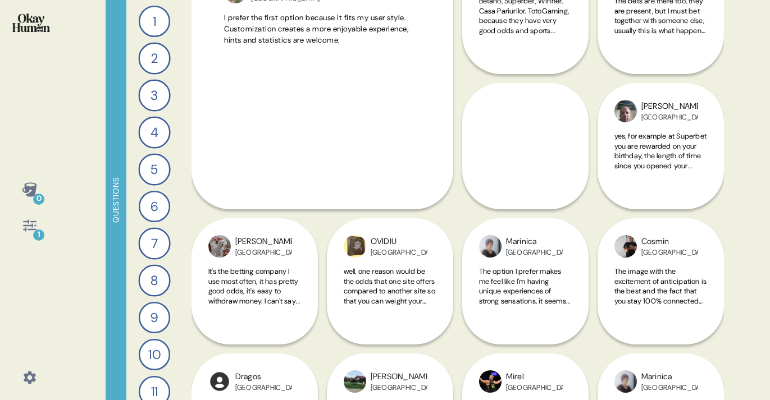
scroll to position [5175, 0]
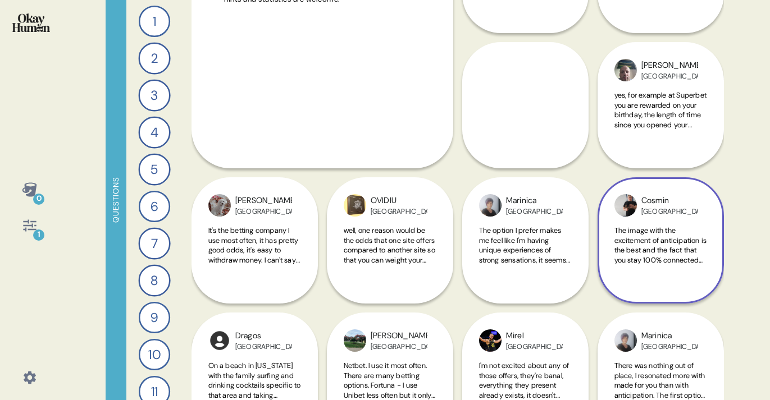
click at [660, 252] on span "The image with the excitement of anticipation is the best and the fact that you…" at bounding box center [660, 255] width 93 height 59
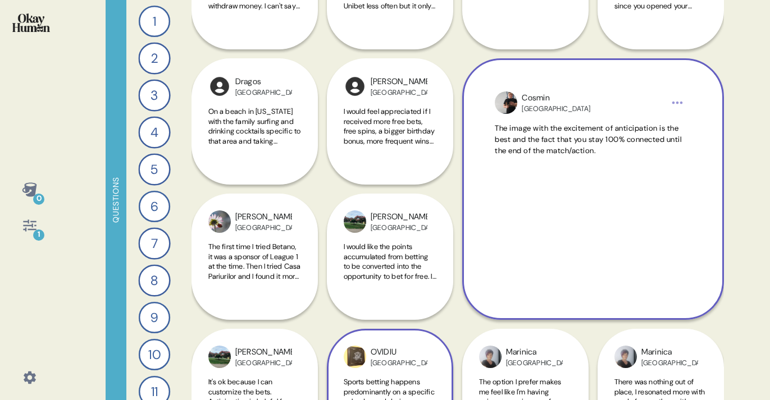
scroll to position [5279, 0]
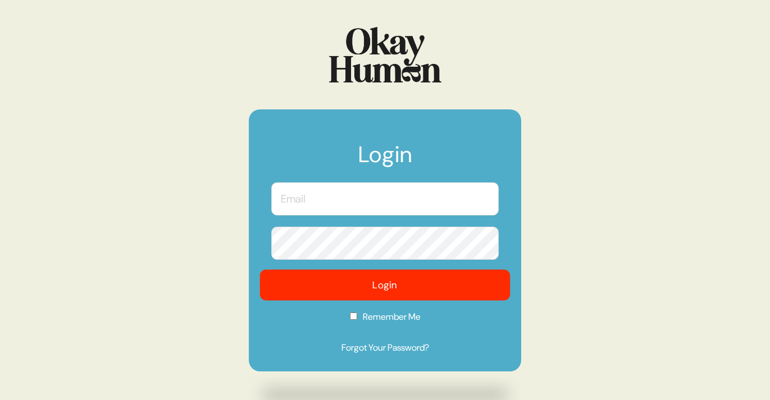
type input "[EMAIL_ADDRESS][PERSON_NAME][DOMAIN_NAME]"
click at [398, 286] on button "Login" at bounding box center [385, 285] width 250 height 31
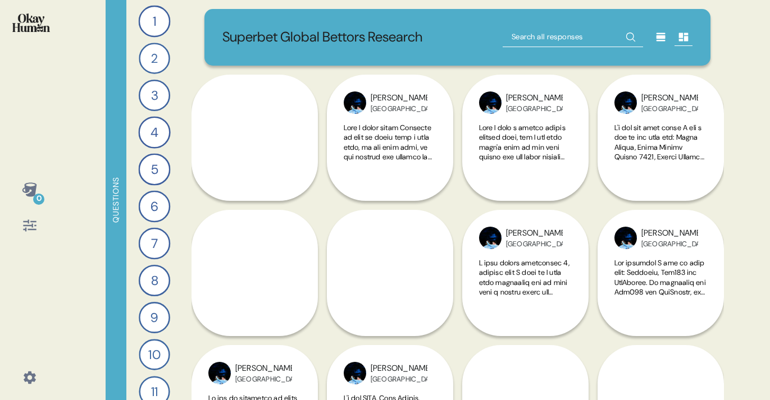
click at [29, 228] on icon at bounding box center [30, 226] width 16 height 16
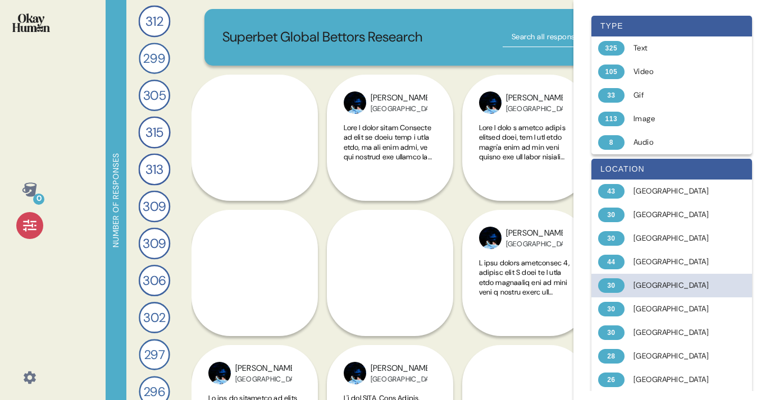
click at [676, 278] on div "30 [GEOGRAPHIC_DATA]" at bounding box center [671, 286] width 161 height 24
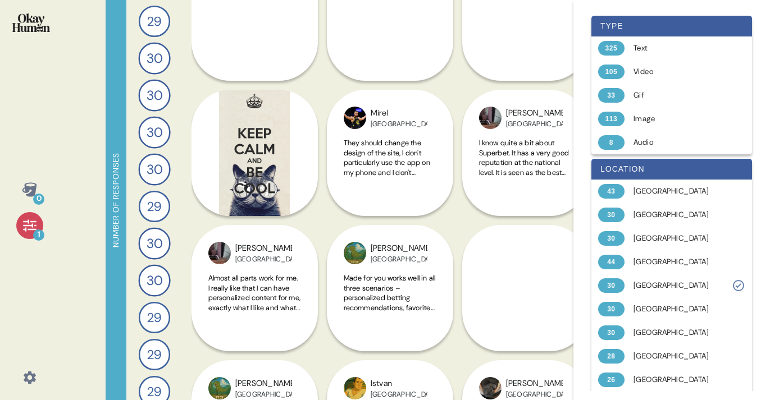
scroll to position [121, 0]
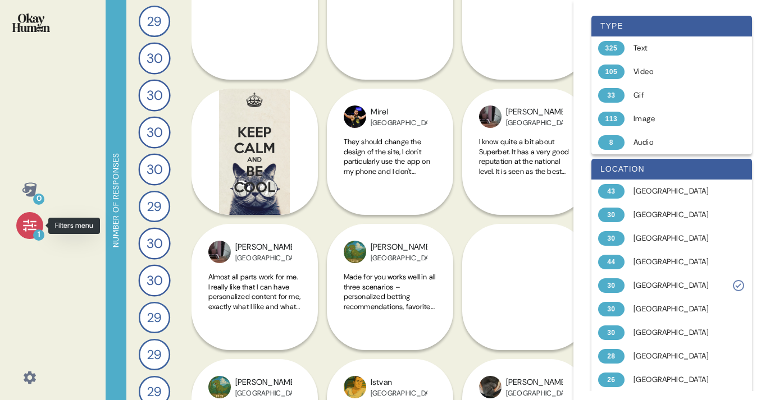
click at [29, 221] on icon at bounding box center [30, 226] width 16 height 16
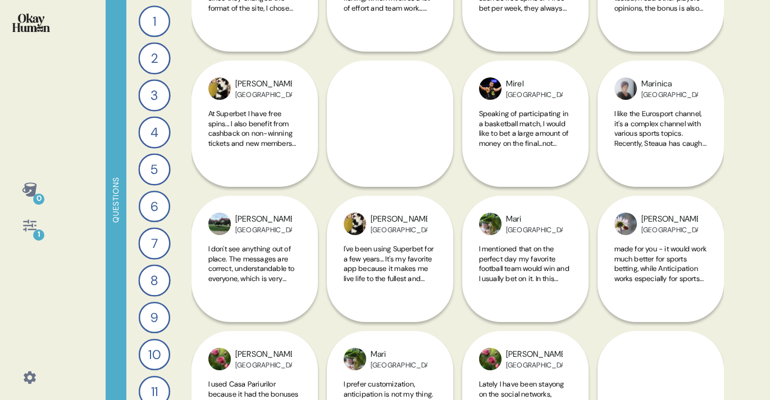
scroll to position [3535, 0]
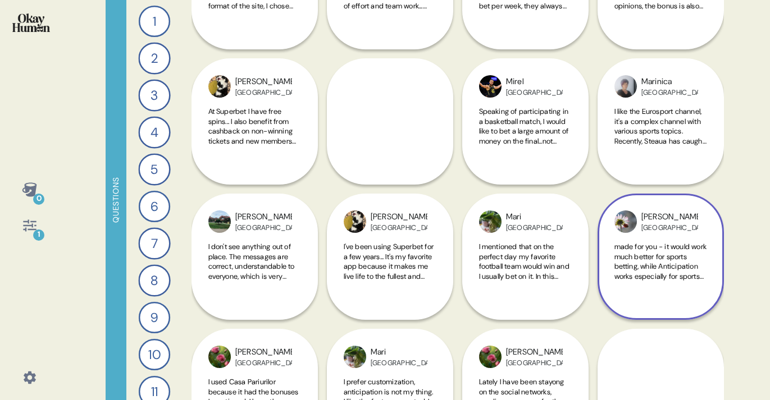
click at [658, 266] on span "made for you - it would work much better for sports betting, while Anticipation…" at bounding box center [660, 276] width 93 height 69
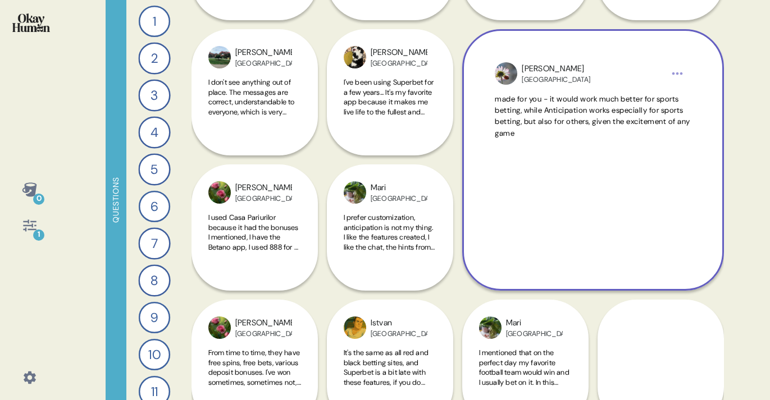
scroll to position [3689, 0]
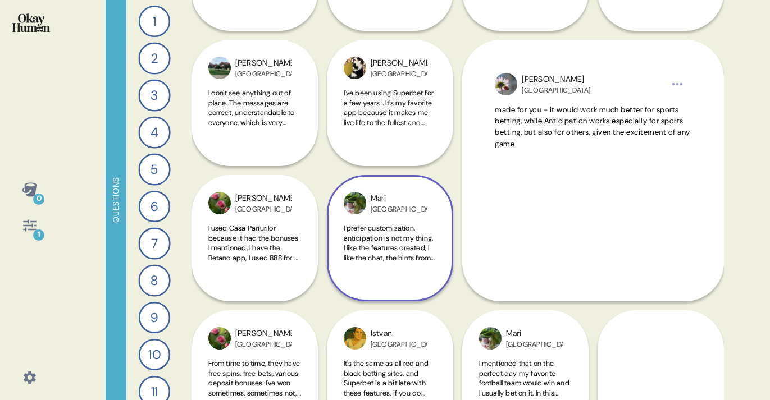
click at [384, 243] on span "I prefer customization, anticipation is not my thing. I like the features creat…" at bounding box center [390, 253] width 93 height 59
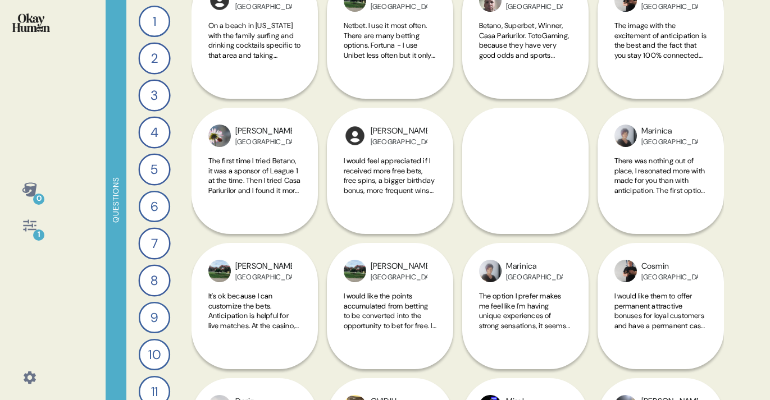
scroll to position [5388, 0]
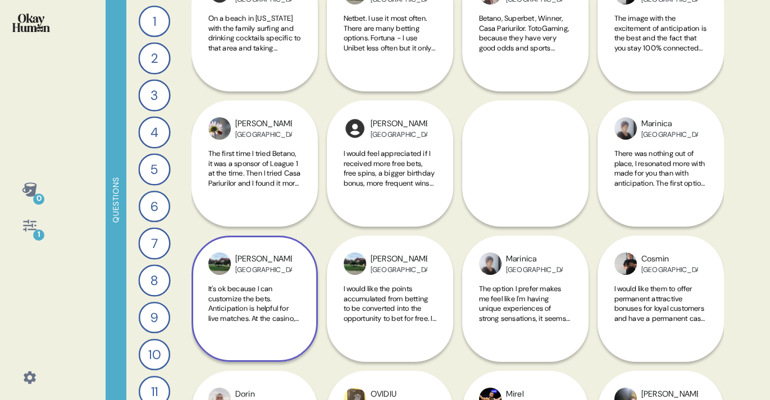
click at [250, 299] on span "It's ok because I can customize the bets. Anticipation is helpful for live matc…" at bounding box center [253, 313] width 91 height 59
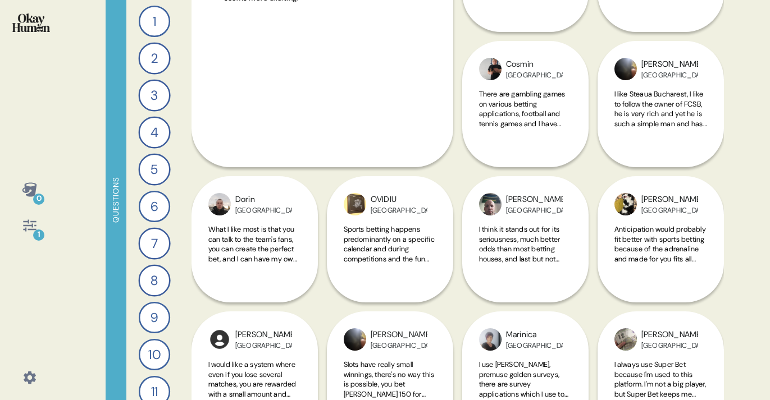
scroll to position [5749, 0]
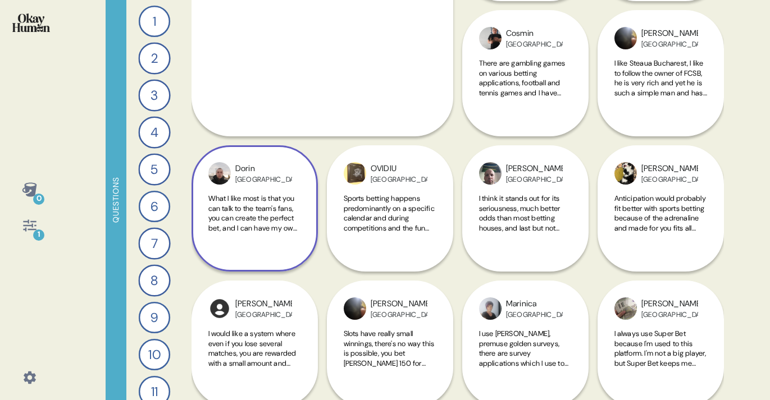
click at [259, 219] on span "What I like most is that you can talk to the team's fans, you can create the pe…" at bounding box center [252, 218] width 89 height 49
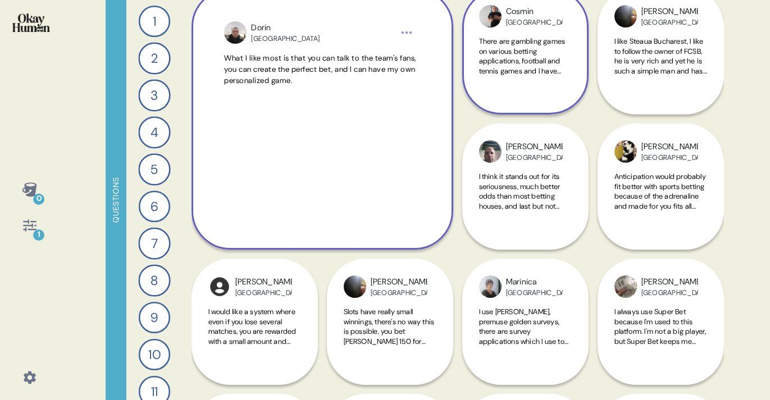
scroll to position [5772, 0]
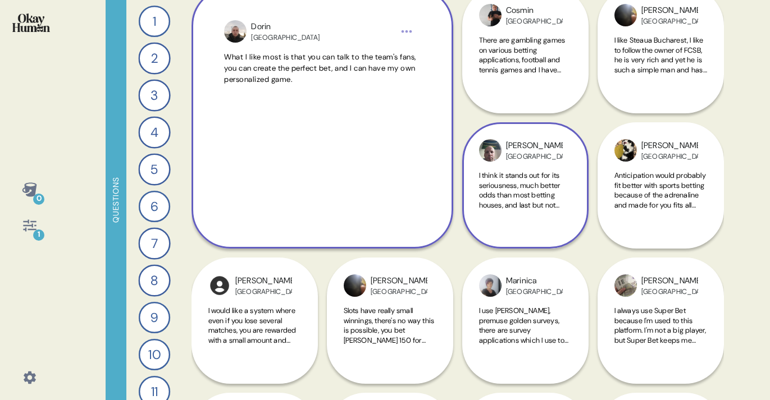
click at [539, 196] on span "I think it stands out for its seriousness, much better odds than most betting h…" at bounding box center [519, 195] width 81 height 49
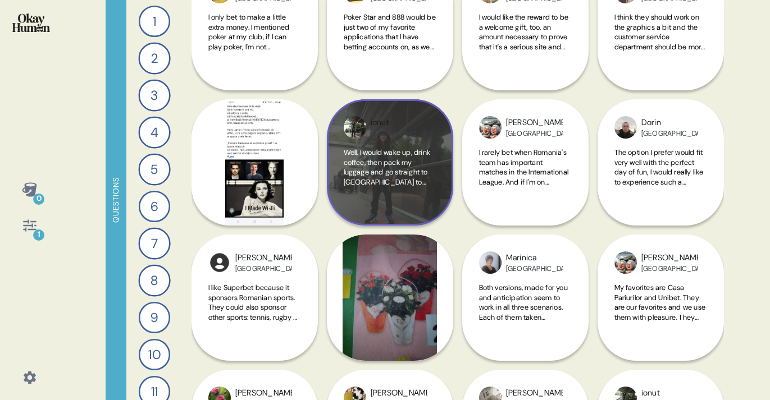
scroll to position [6475, 0]
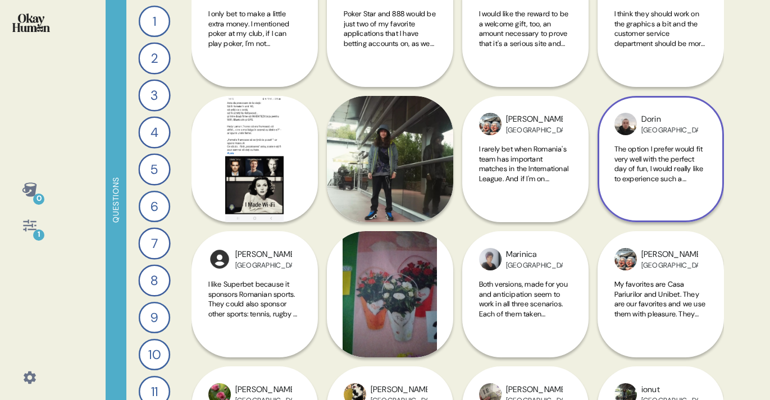
click at [665, 162] on span "The option I prefer would fit very well with the perfect day of fun, I would re…" at bounding box center [658, 168] width 89 height 49
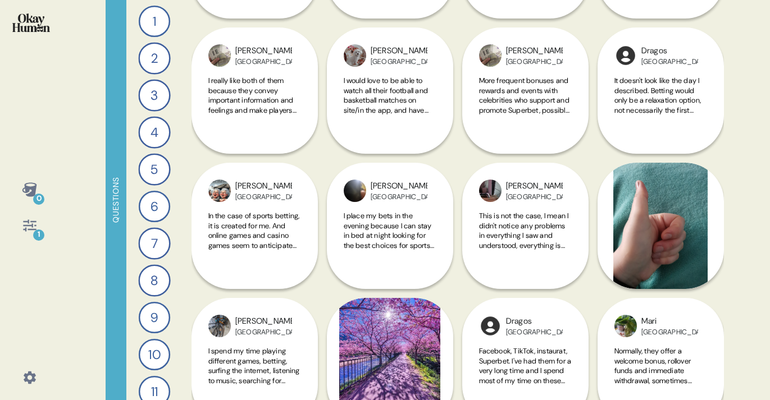
scroll to position [6952, 0]
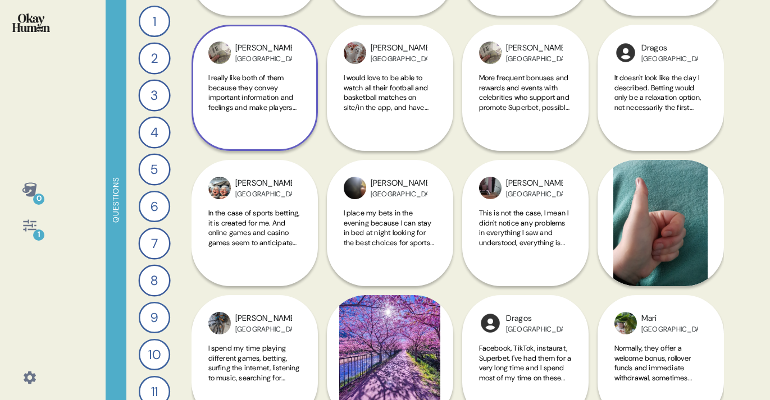
click at [248, 91] on span "I really like both of them because they convey important information and feelin…" at bounding box center [252, 97] width 88 height 49
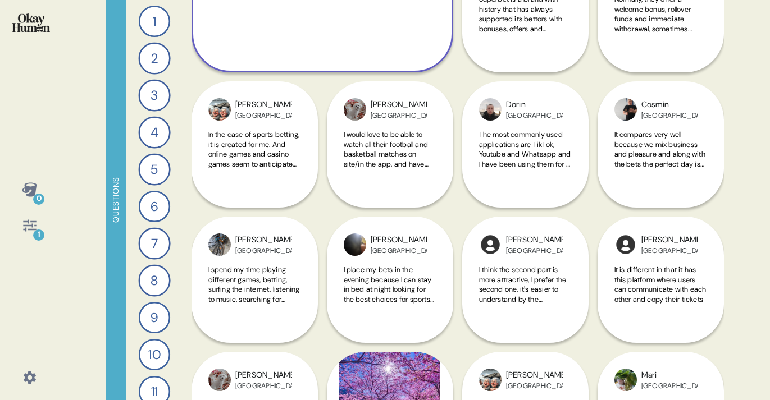
scroll to position [7178, 0]
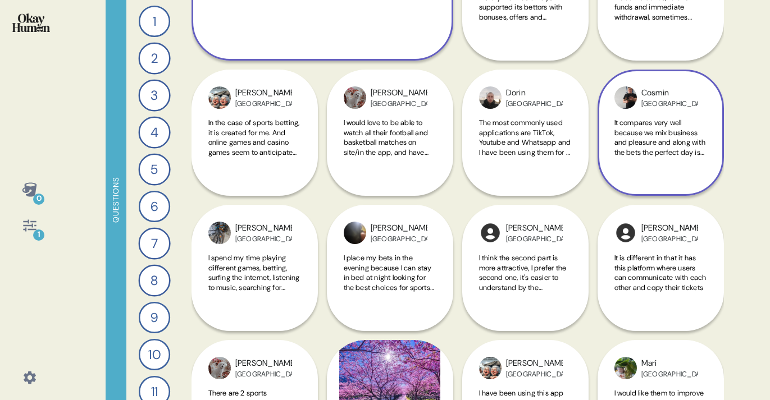
click at [663, 152] on span "It compares very well because we mix business and pleasure and along with the b…" at bounding box center [659, 142] width 91 height 49
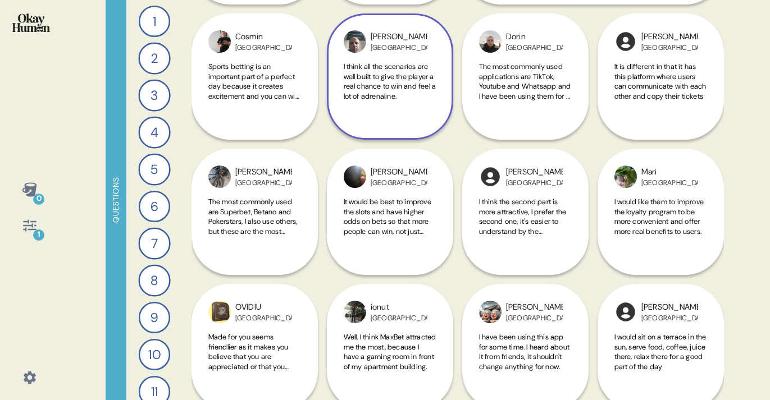
scroll to position [7426, 0]
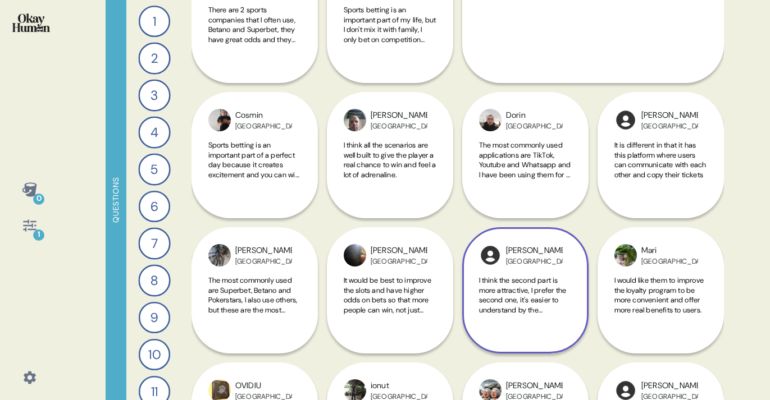
click at [506, 299] on span "I think the second part is more attractive, I prefer the second one, it's easie…" at bounding box center [523, 300] width 88 height 49
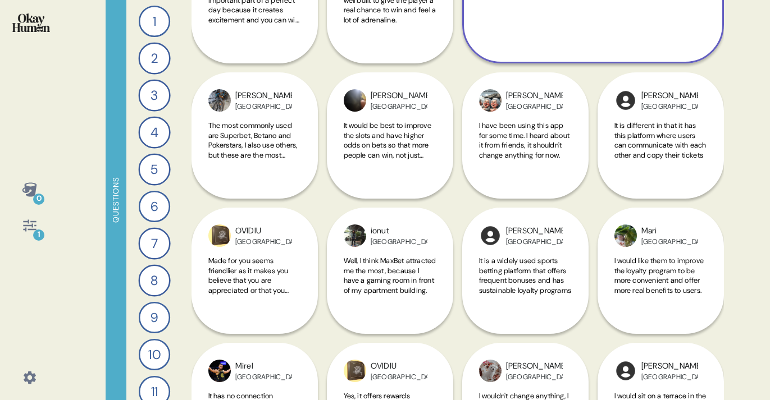
scroll to position [7587, 0]
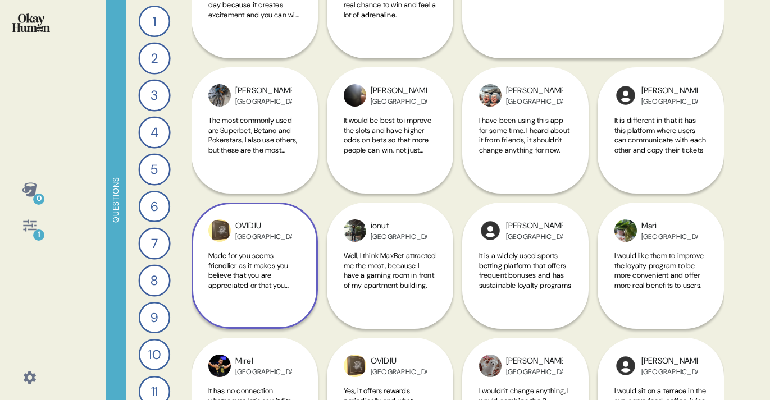
click at [240, 271] on span "Made for you seems friendlier as it makes you believe that you are appreciated …" at bounding box center [248, 275] width 81 height 49
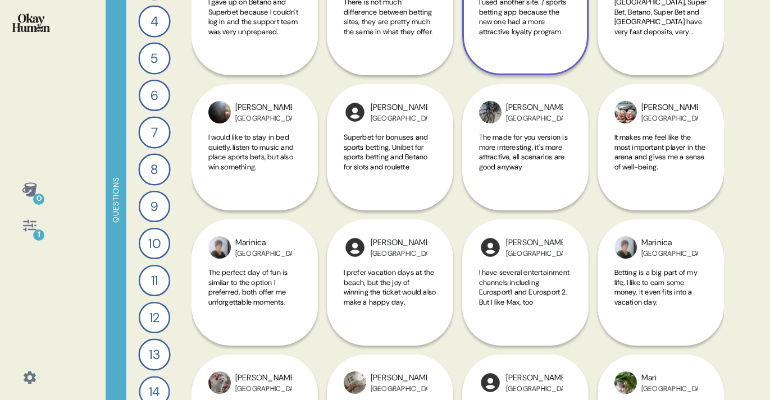
scroll to position [8669, 0]
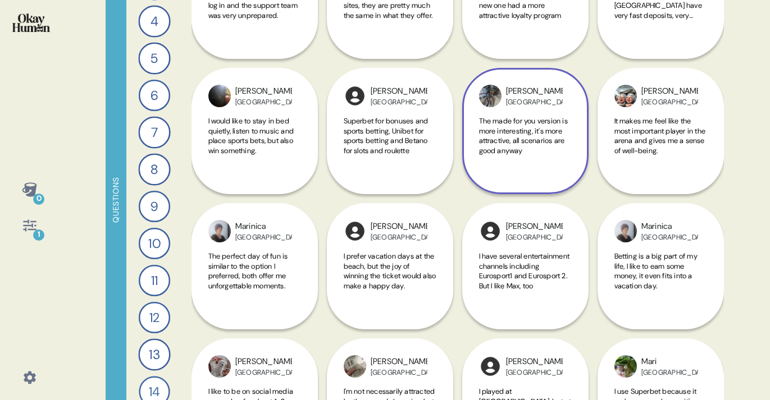
click at [518, 151] on span "The made for you version is more interesting, it's more attractive, all scenari…" at bounding box center [523, 135] width 89 height 39
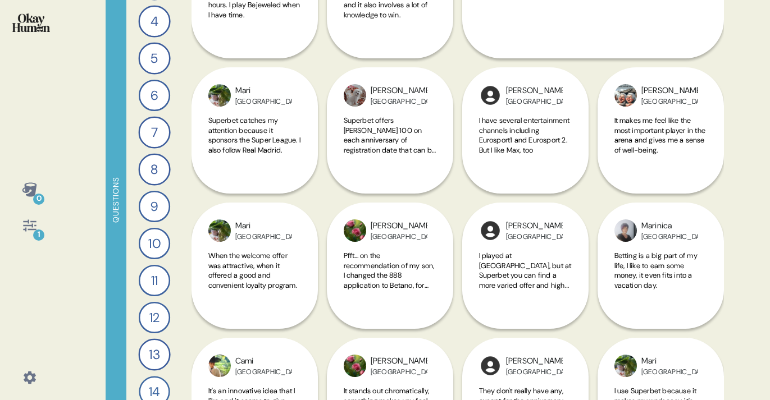
scroll to position [8941, 0]
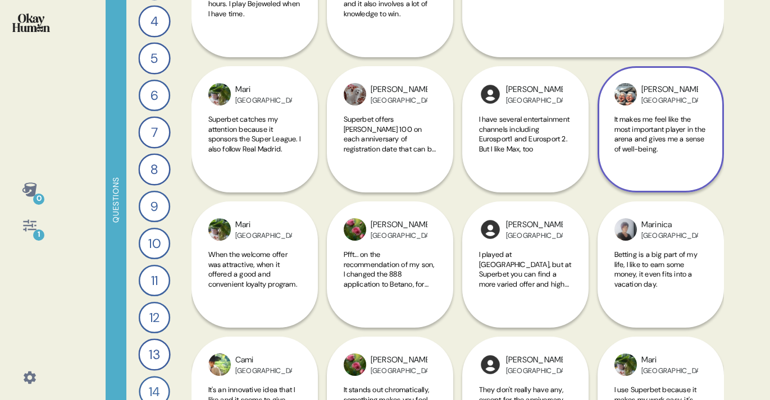
click at [667, 126] on span "It makes me feel like the most important player in the arena and gives me a sen…" at bounding box center [660, 134] width 92 height 39
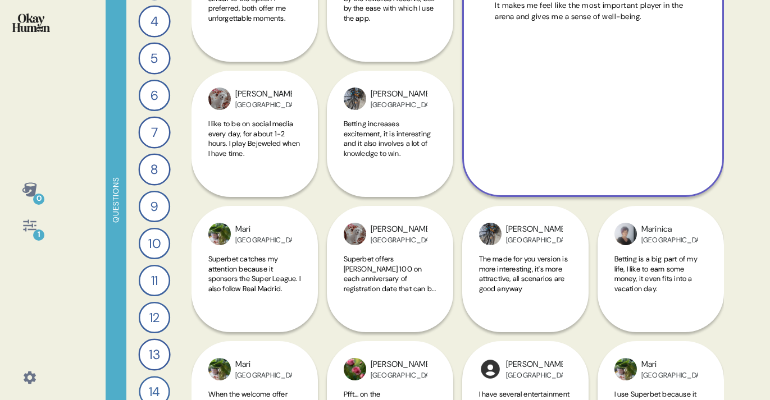
scroll to position [8805, 0]
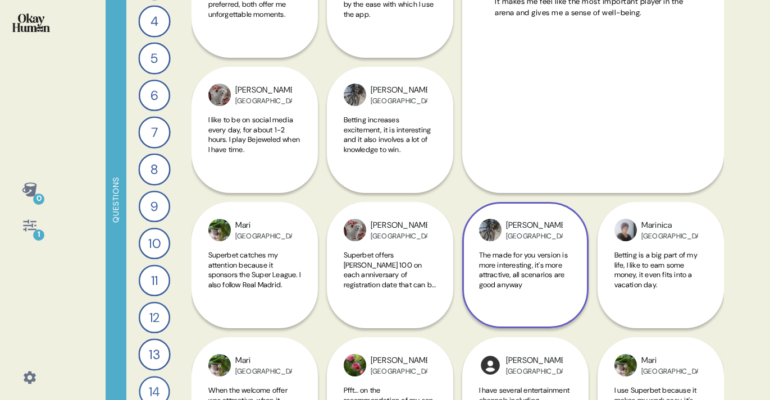
click at [540, 285] on span "The made for you version is more interesting, it's more attractive, all scenari…" at bounding box center [523, 269] width 89 height 39
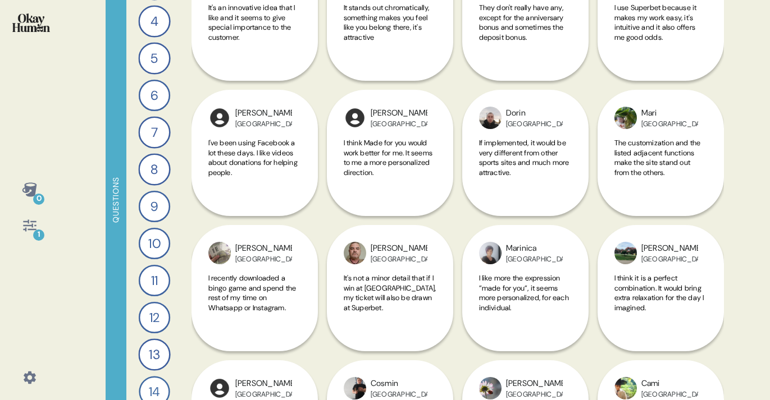
scroll to position [9333, 0]
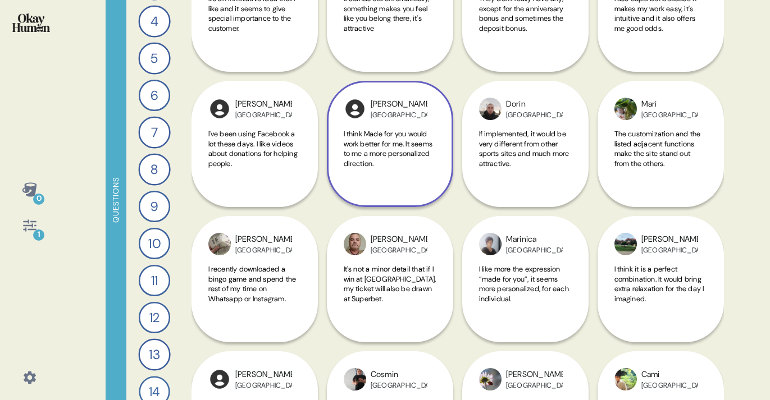
click at [394, 156] on span "I think Made for you would work better for me. It seems to me a more personaliz…" at bounding box center [388, 148] width 89 height 39
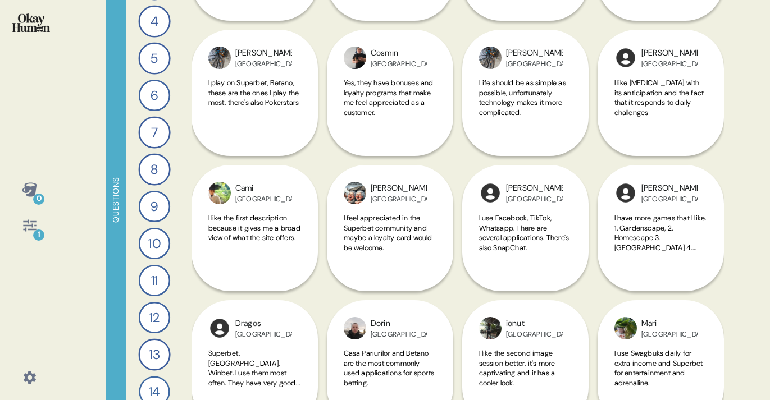
scroll to position [9930, 0]
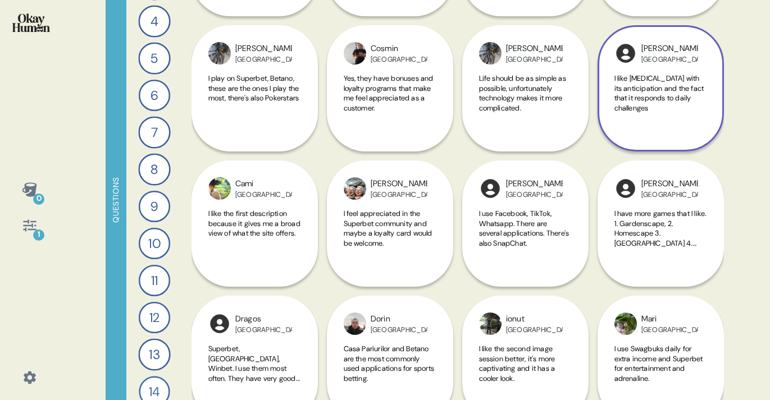
click at [658, 104] on span "I like [MEDICAL_DATA] with its anticipation and the fact that it responds to da…" at bounding box center [660, 93] width 93 height 39
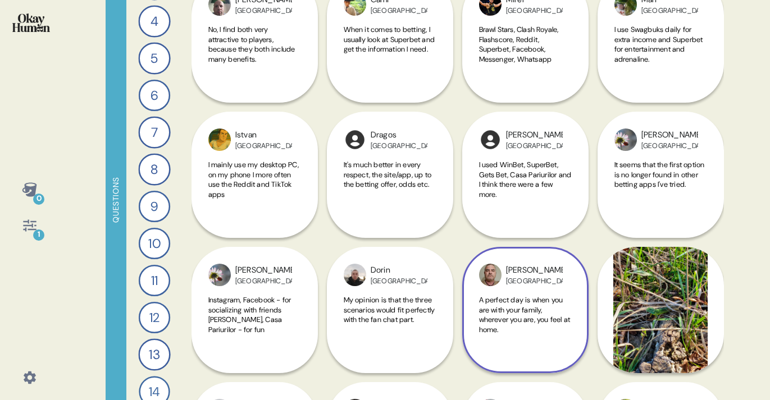
scroll to position [10387, 0]
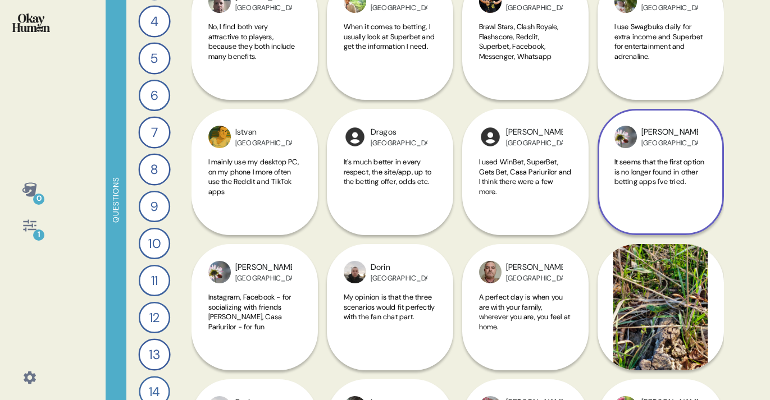
click at [671, 185] on span "It seems that the first option is no longer found in other betting apps I've tr…" at bounding box center [659, 171] width 90 height 29
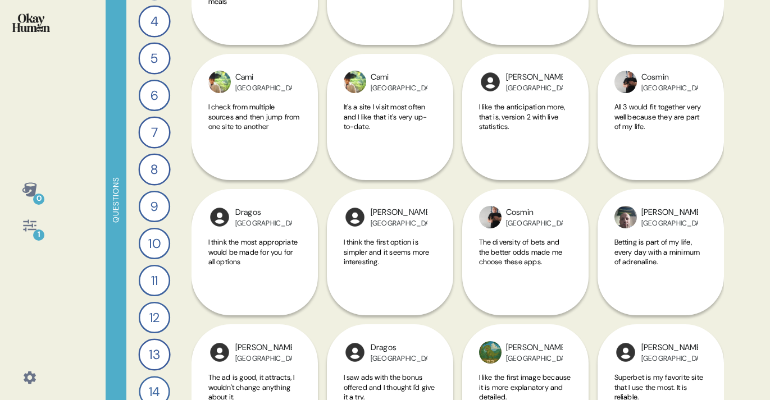
scroll to position [12748, 0]
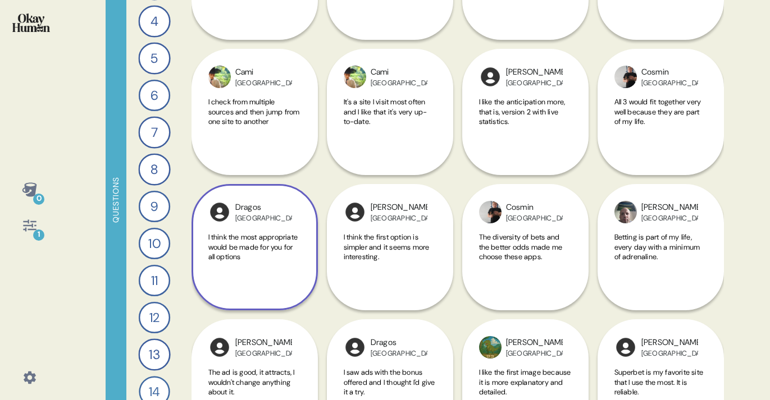
click at [255, 247] on span "I think the most appropriate would be made for you for all options" at bounding box center [253, 247] width 90 height 29
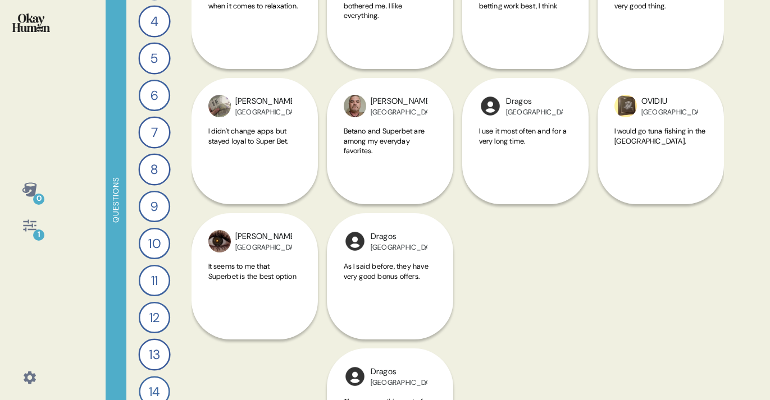
scroll to position [14283, 0]
